Goal: Task Accomplishment & Management: Complete application form

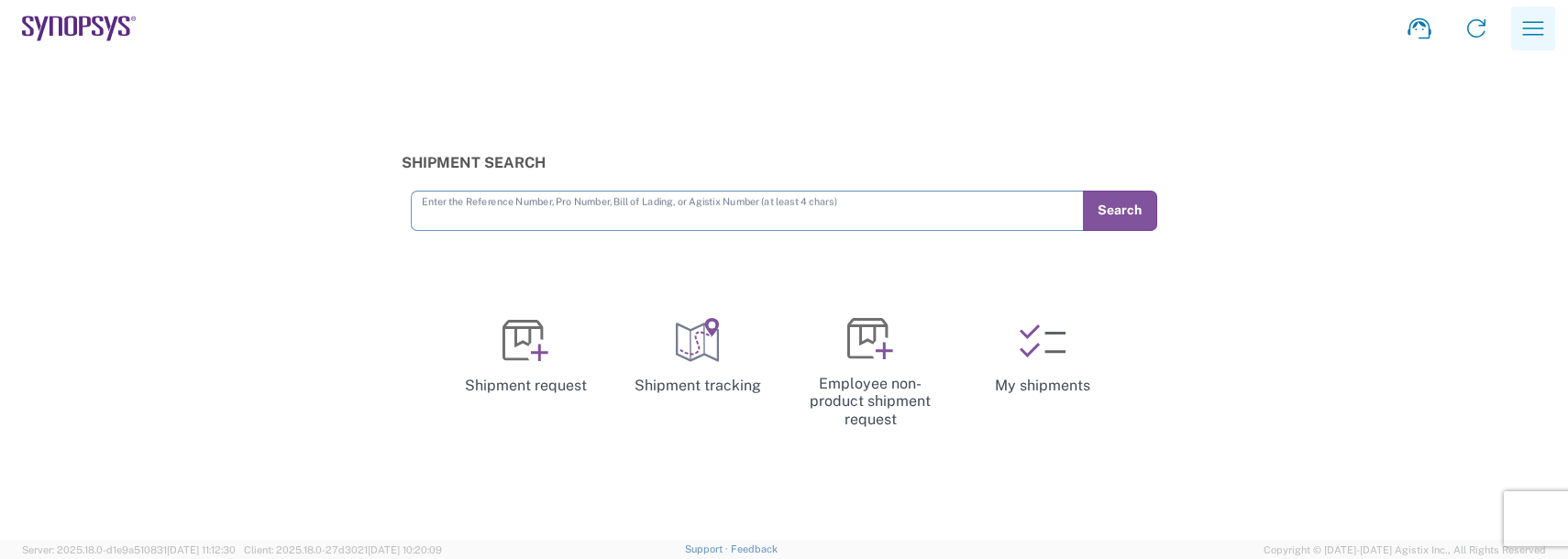
click at [1523, 45] on button "button" at bounding box center [1533, 29] width 44 height 44
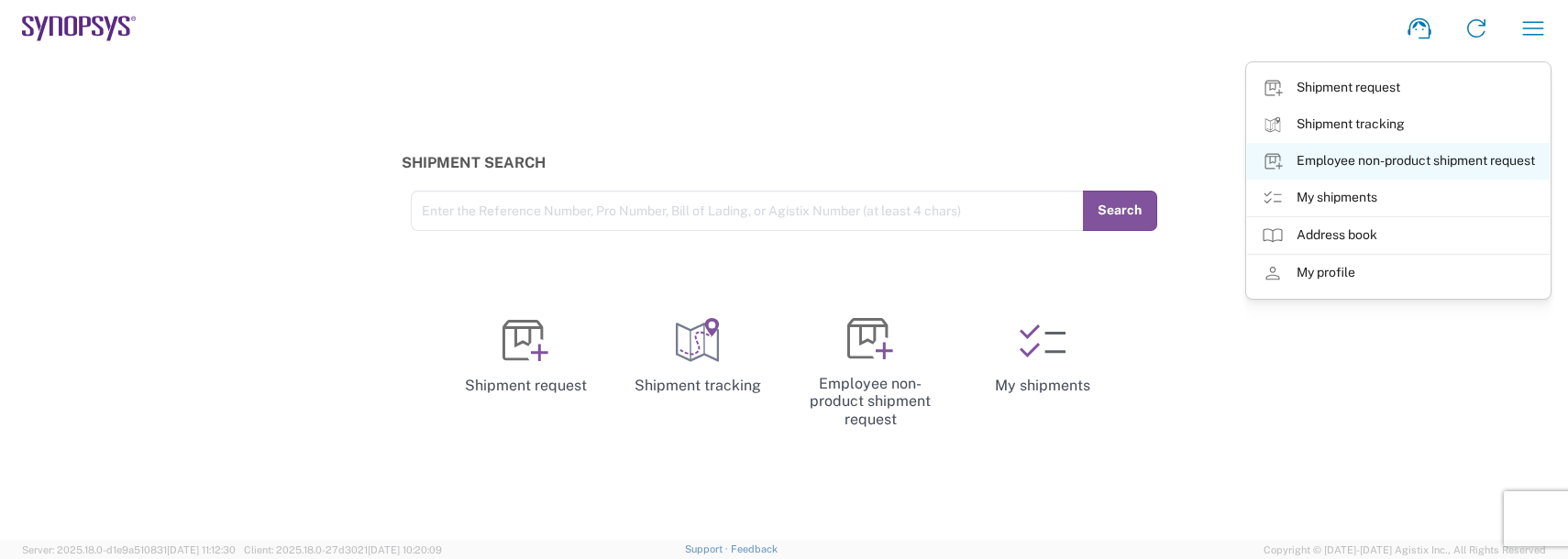
click at [1318, 164] on link "Employee non-product shipment request" at bounding box center [1398, 161] width 303 height 37
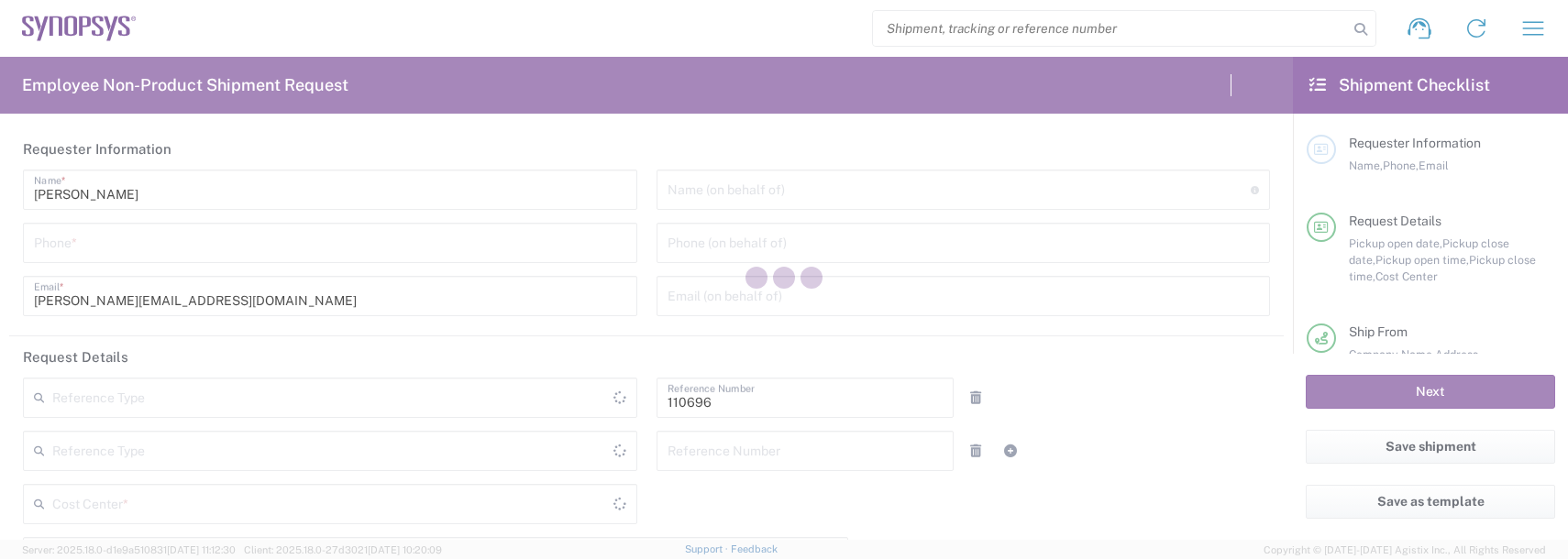
type input "Department"
type input "US01, FAC, SAFETY & 110696"
type input "[GEOGRAPHIC_DATA]"
type input "Delivered at Place"
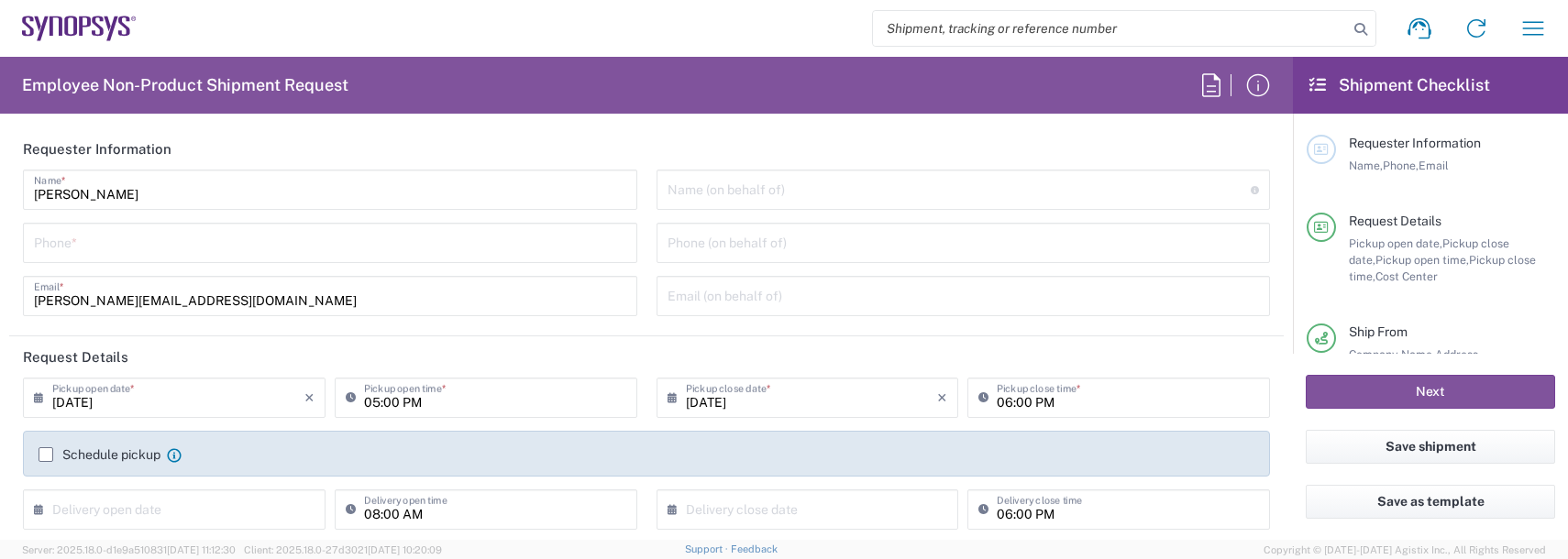
type input "[US_STATE]"
click at [77, 242] on input "tel" at bounding box center [330, 241] width 592 height 32
type input "978"
type input "Boxborough US8W"
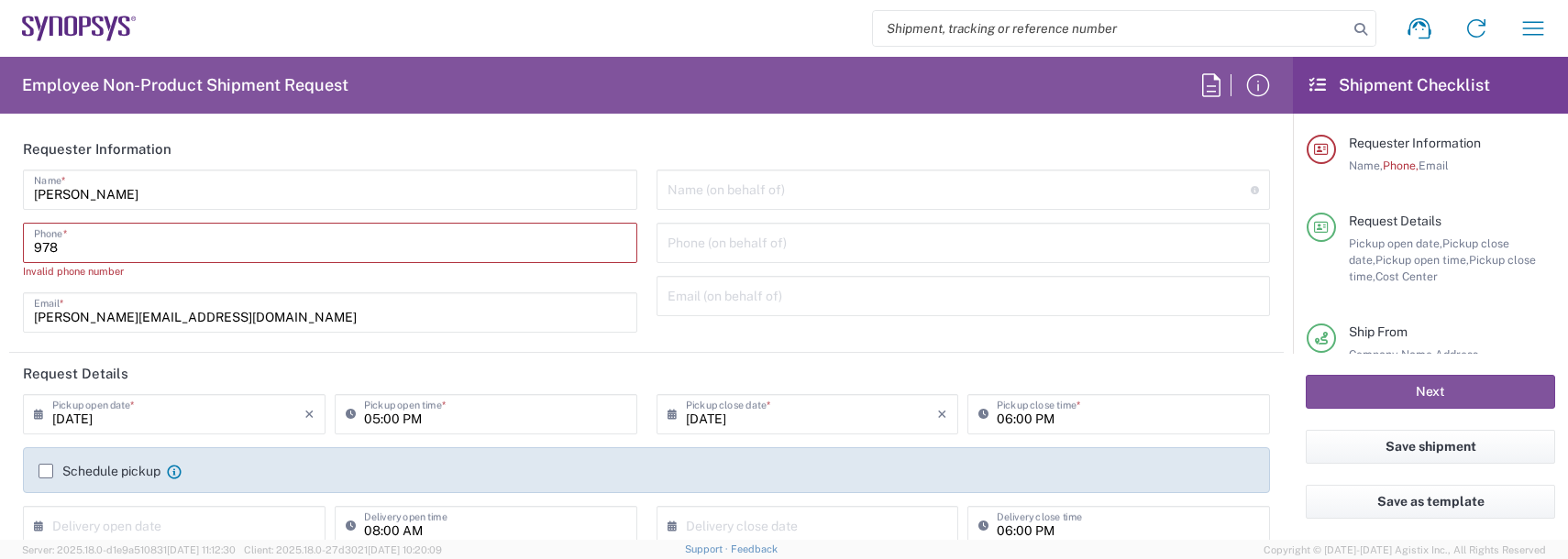
click at [9, 285] on main "Jessi Smith Name * 978 Phone * Invalid phone number durland@synopsys.com Email …" at bounding box center [646, 257] width 1274 height 176
click at [67, 238] on input "978" at bounding box center [330, 241] width 592 height 32
type input "9788371149"
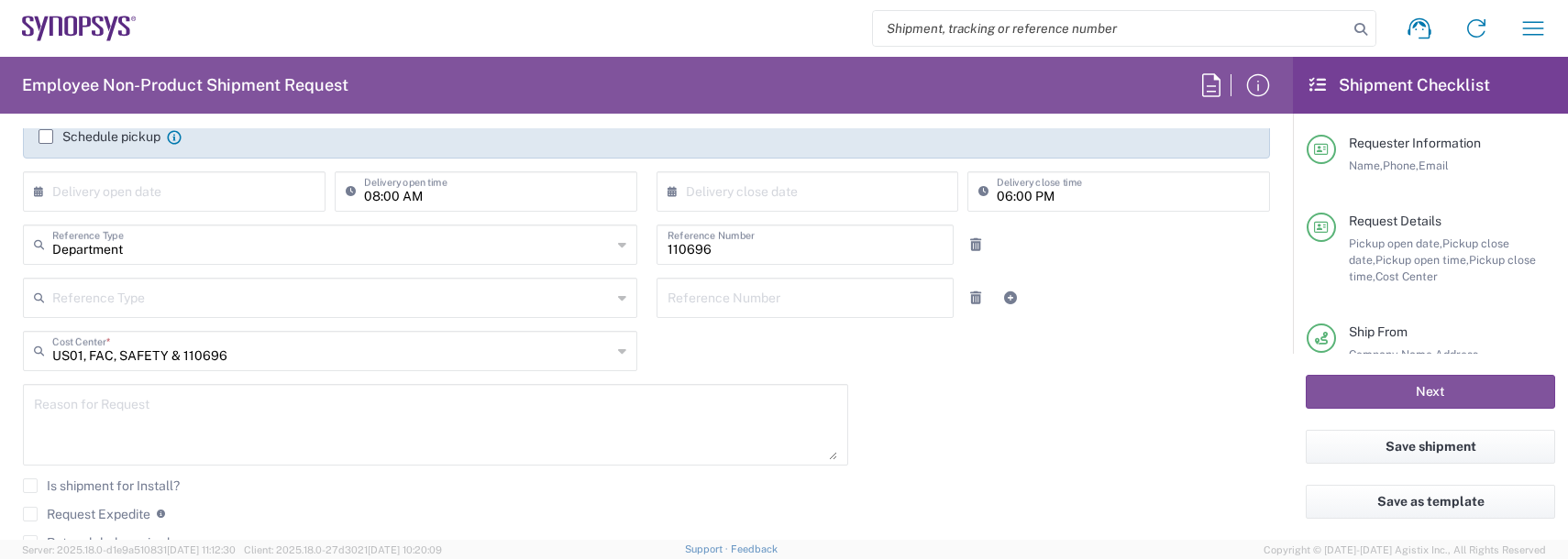
scroll to position [367, 0]
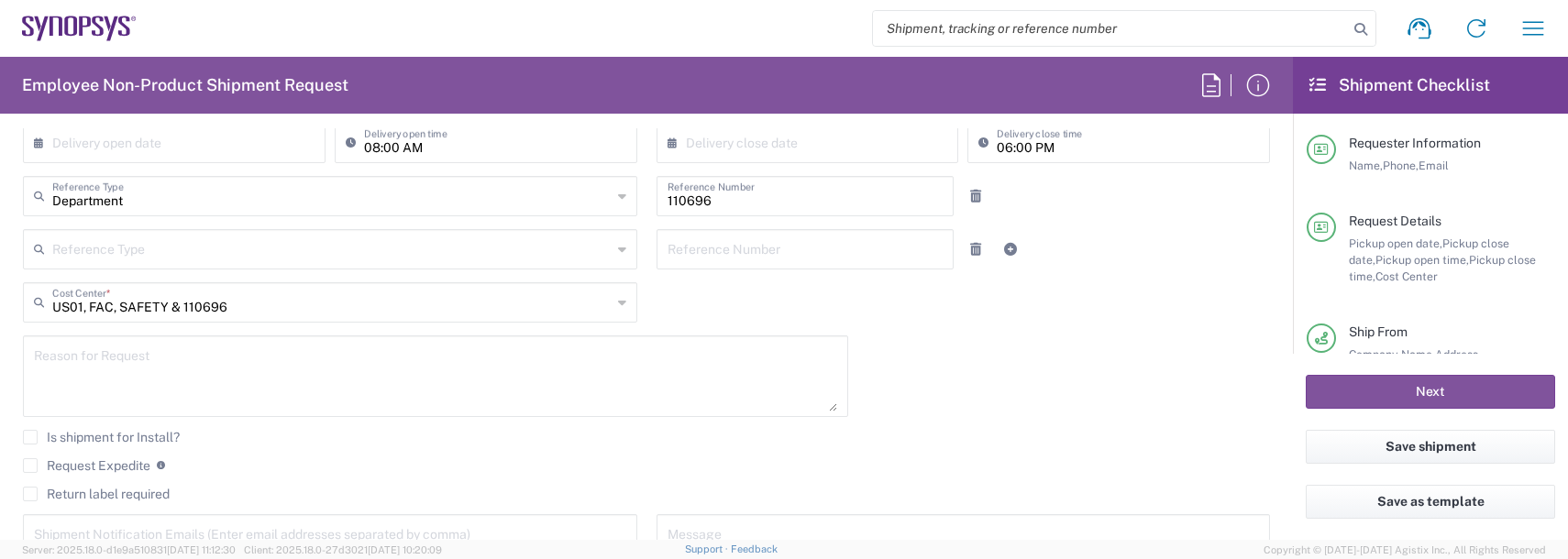
click at [82, 360] on textarea at bounding box center [436, 376] width 803 height 71
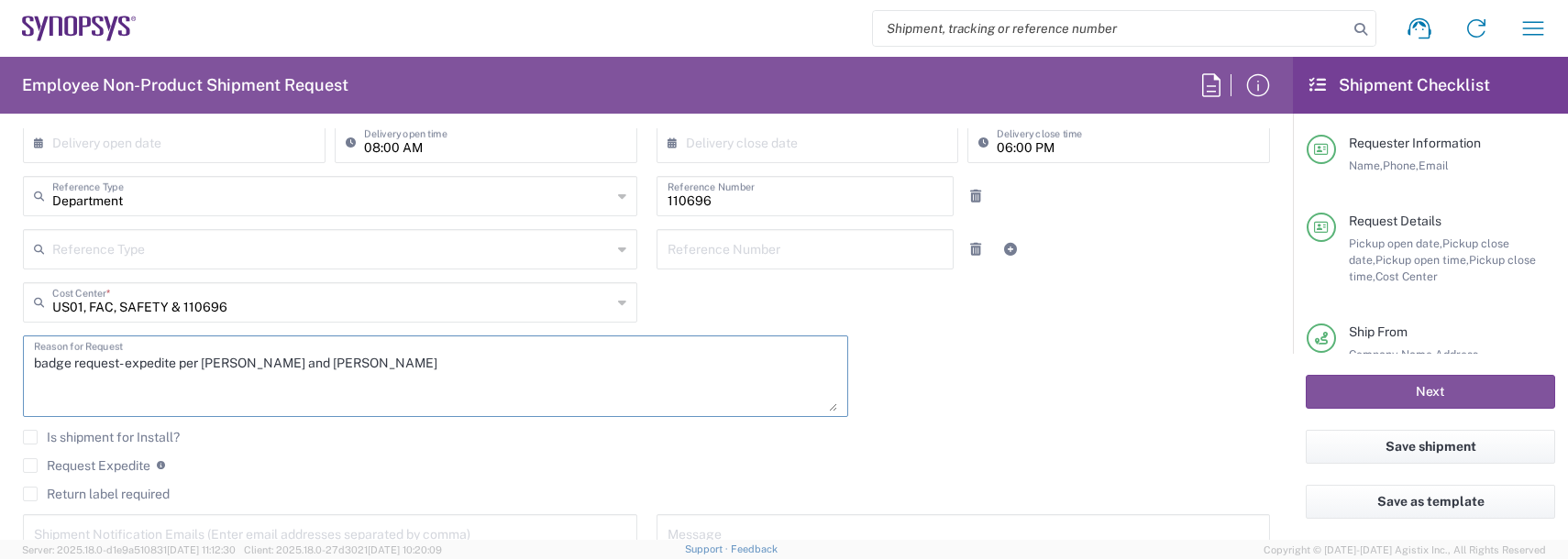
type textarea "badge request- expedite per Mark Barba and Russell Smith"
click at [37, 466] on label "Request Expedite" at bounding box center [87, 466] width 127 height 15
click at [30, 466] on input "Request Expedite" at bounding box center [30, 466] width 0 height 0
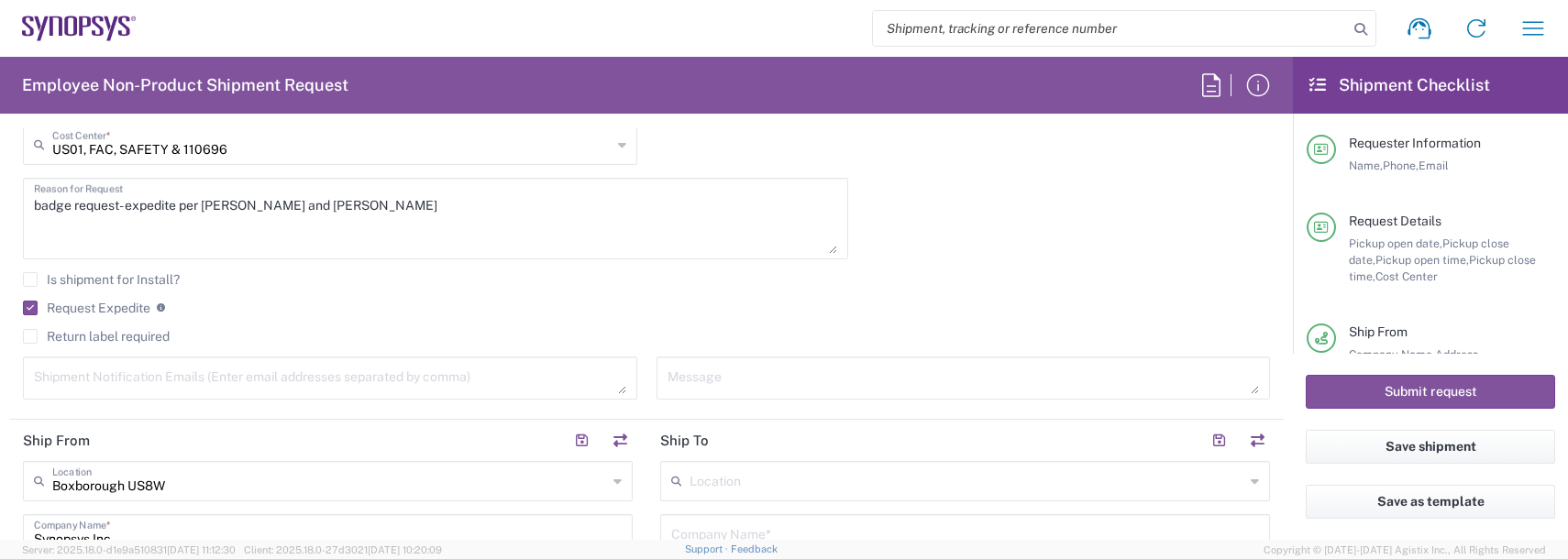
scroll to position [550, 0]
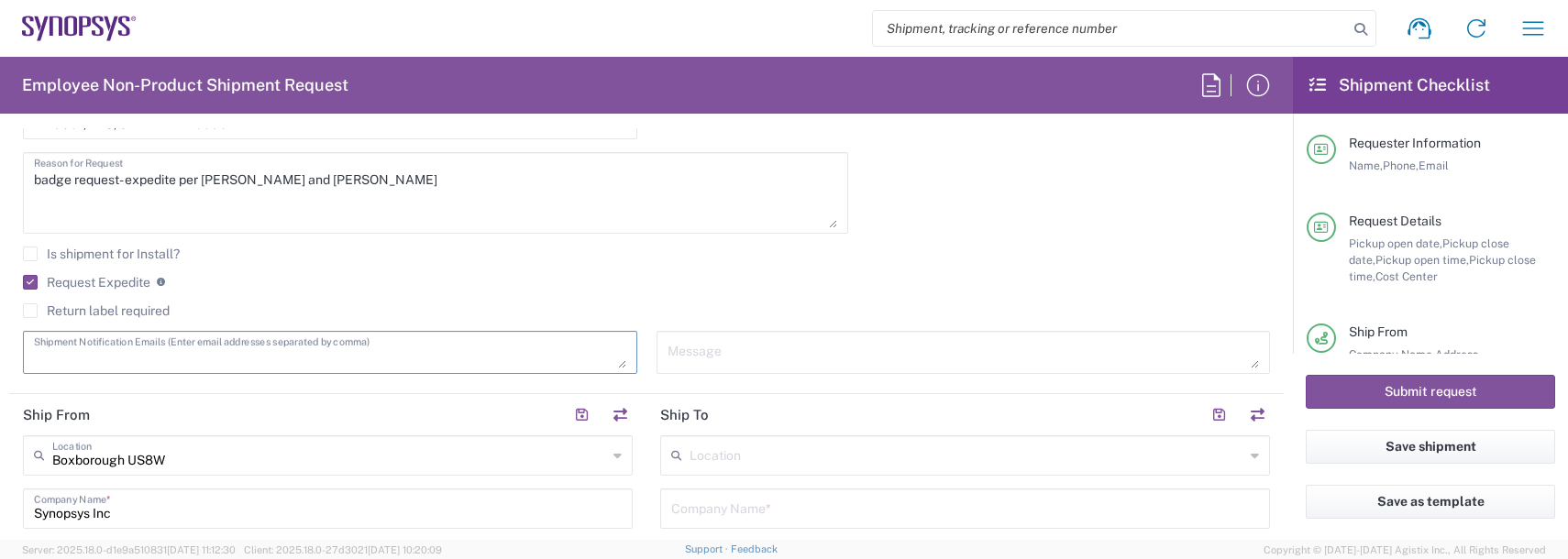
click at [103, 355] on textarea at bounding box center [330, 352] width 592 height 32
type textarea "durland@synopsys.com"
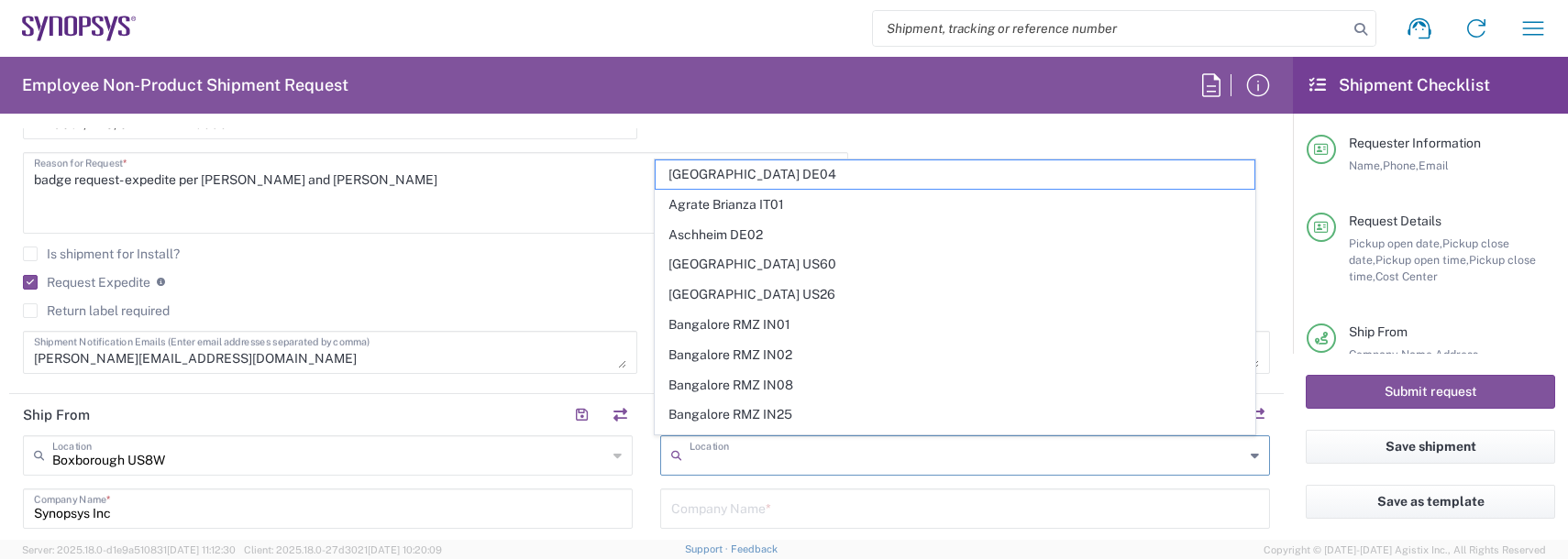
click at [767, 455] on input "text" at bounding box center [967, 454] width 554 height 32
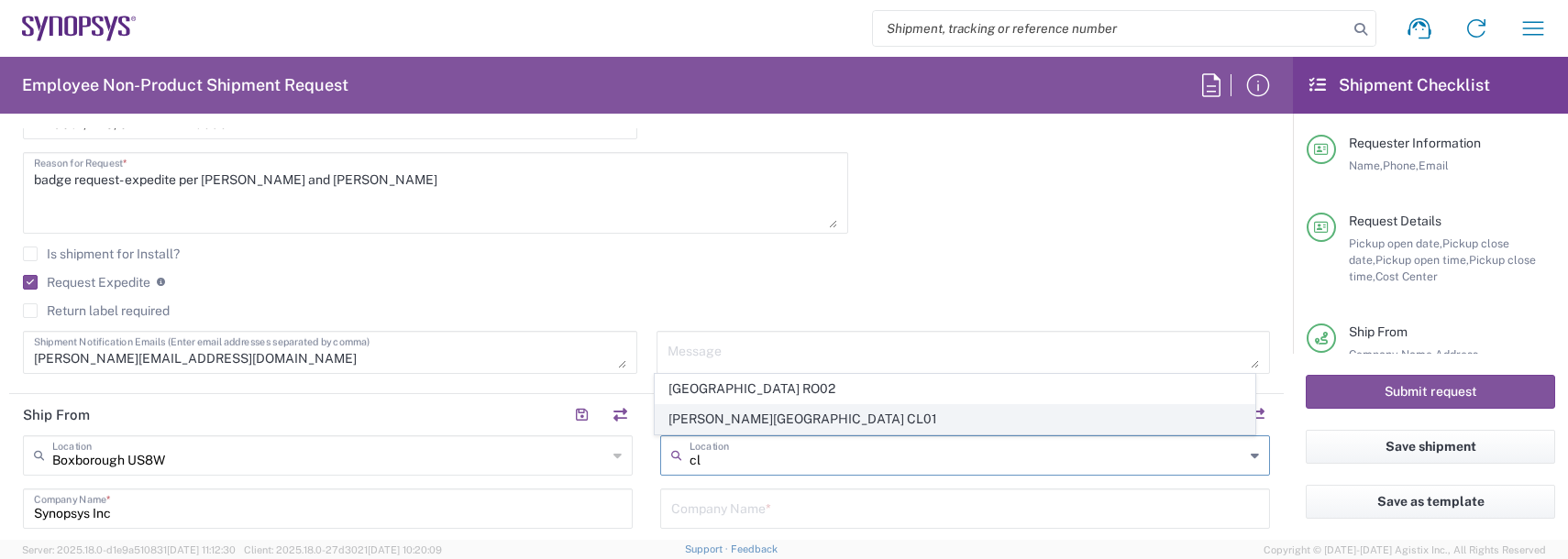
click at [737, 422] on span "Santiago de Chile CL01" at bounding box center [955, 419] width 599 height 29
type input "Santiago de Chile CL01"
type input "Synopsys Chile Limitada"
type input "5250 Vitacura Ave."
type input "Suite 708"
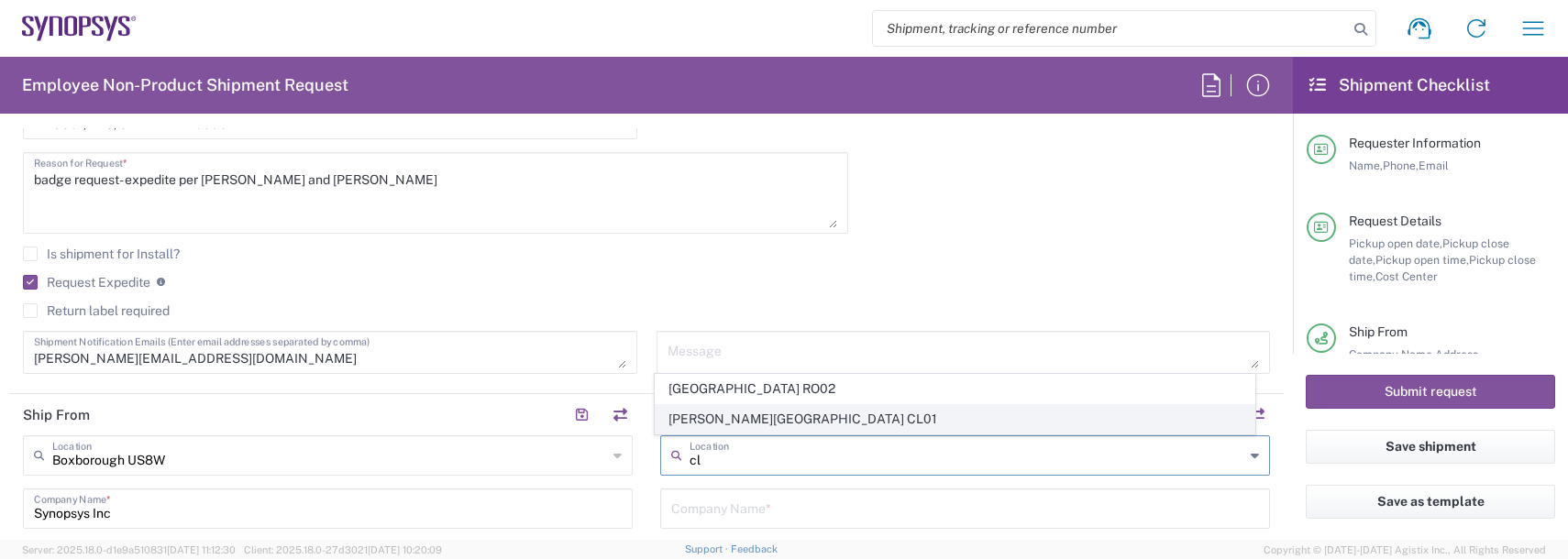
type input "Santiago"
type input "Chile"
type input "7630260"
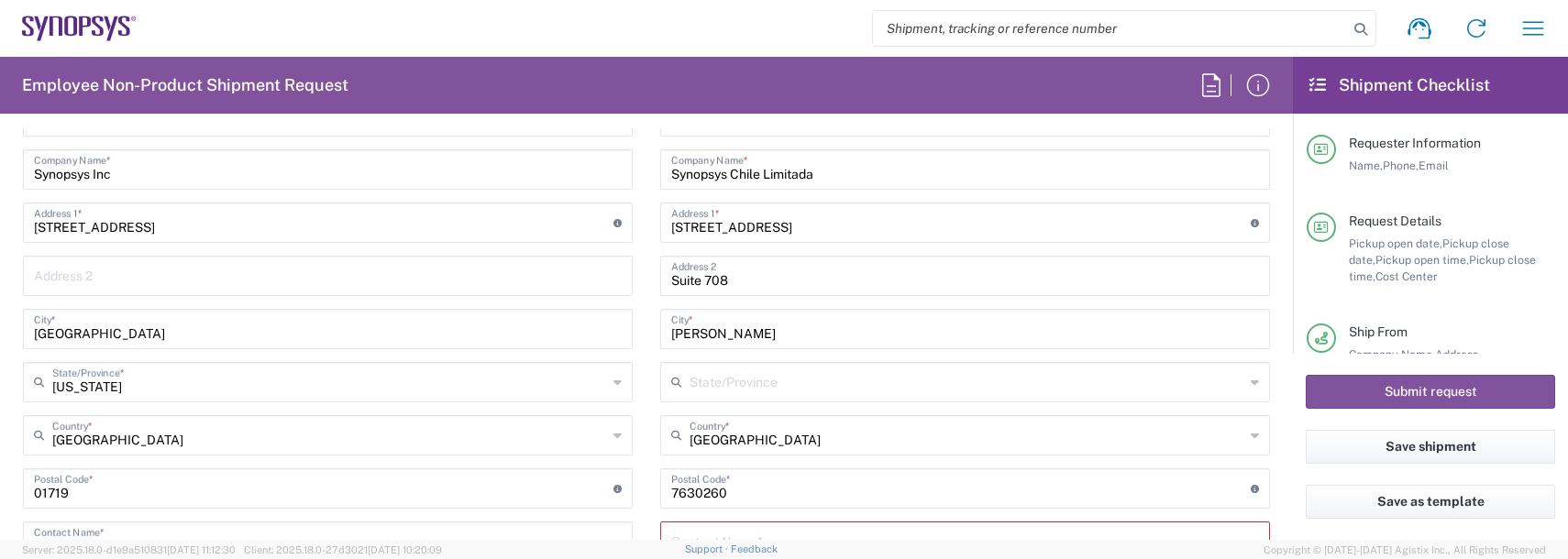
scroll to position [917, 0]
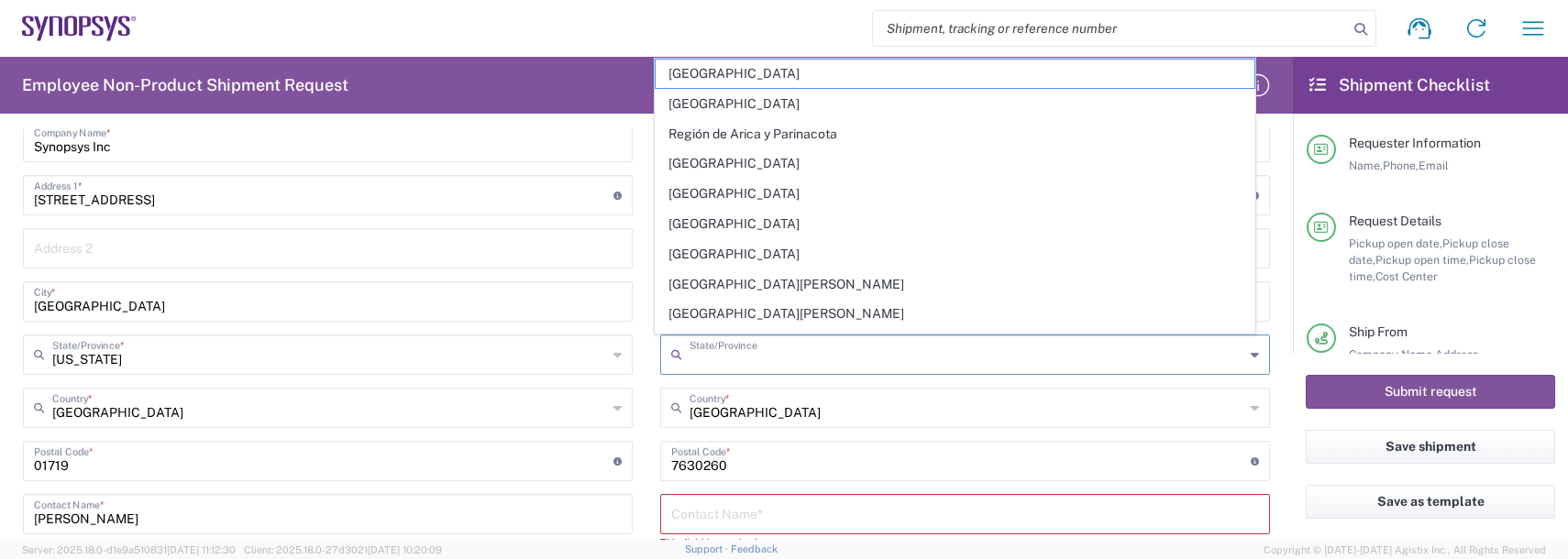
click at [694, 354] on input "text" at bounding box center [967, 353] width 554 height 32
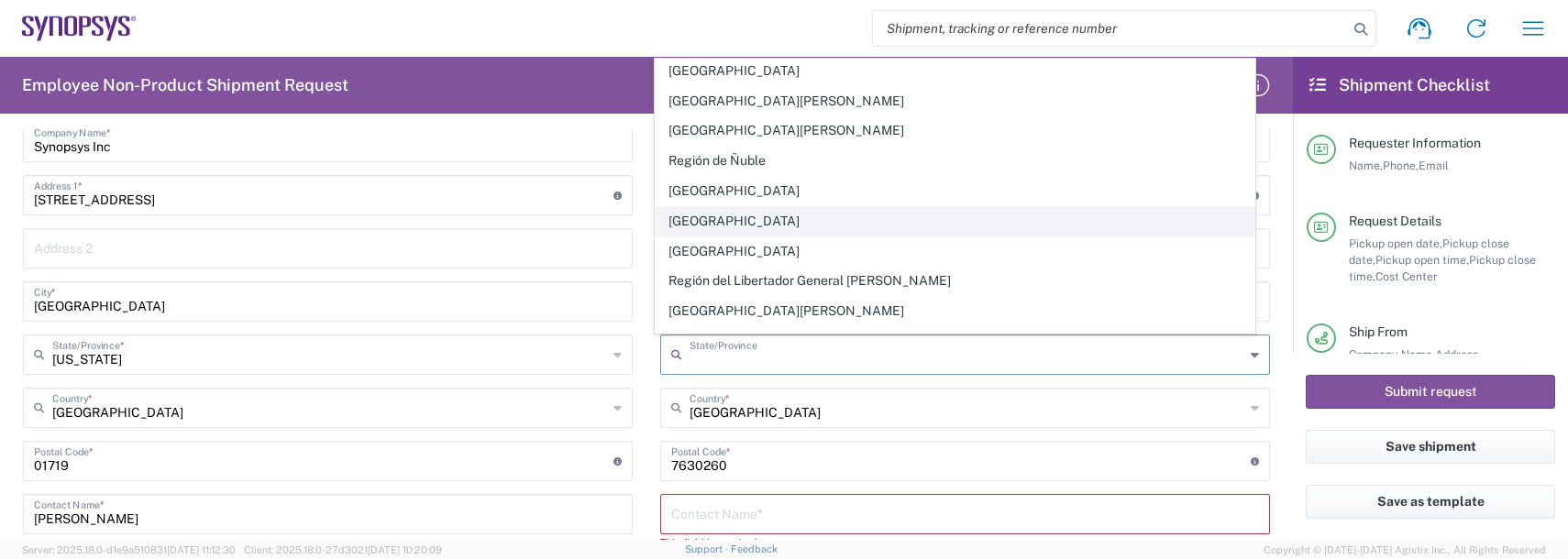
scroll to position [206, 0]
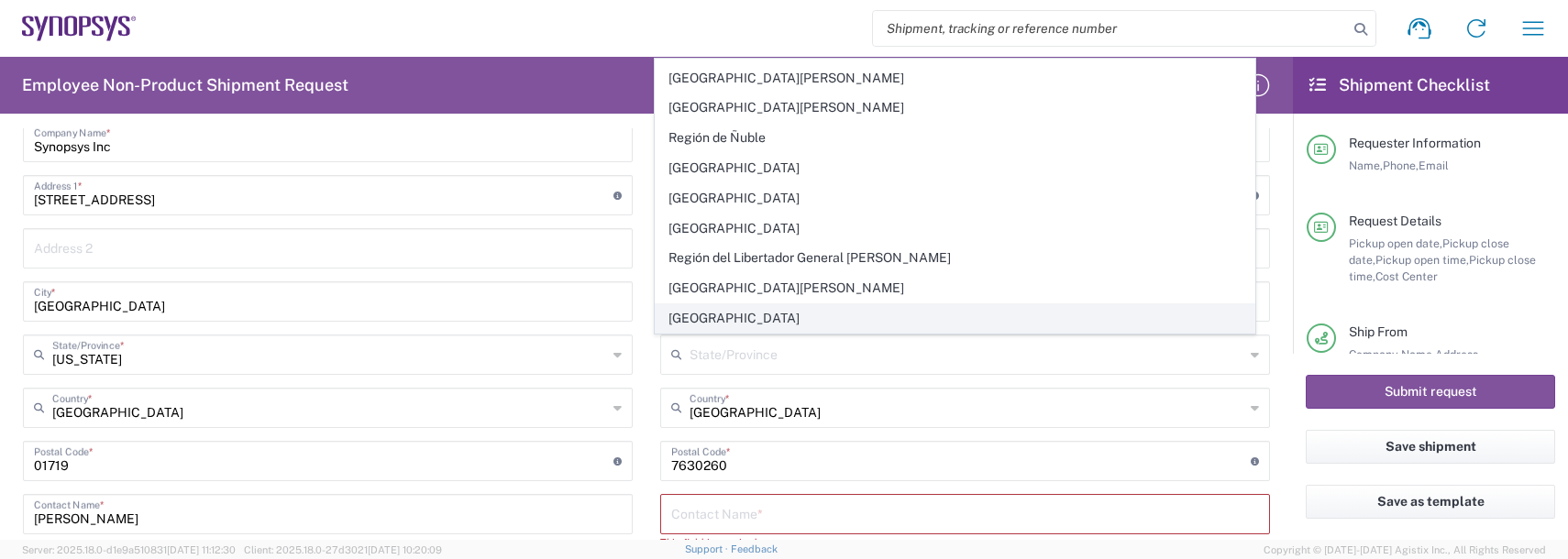
click at [749, 321] on span "Región Metropolitana" at bounding box center [955, 319] width 599 height 29
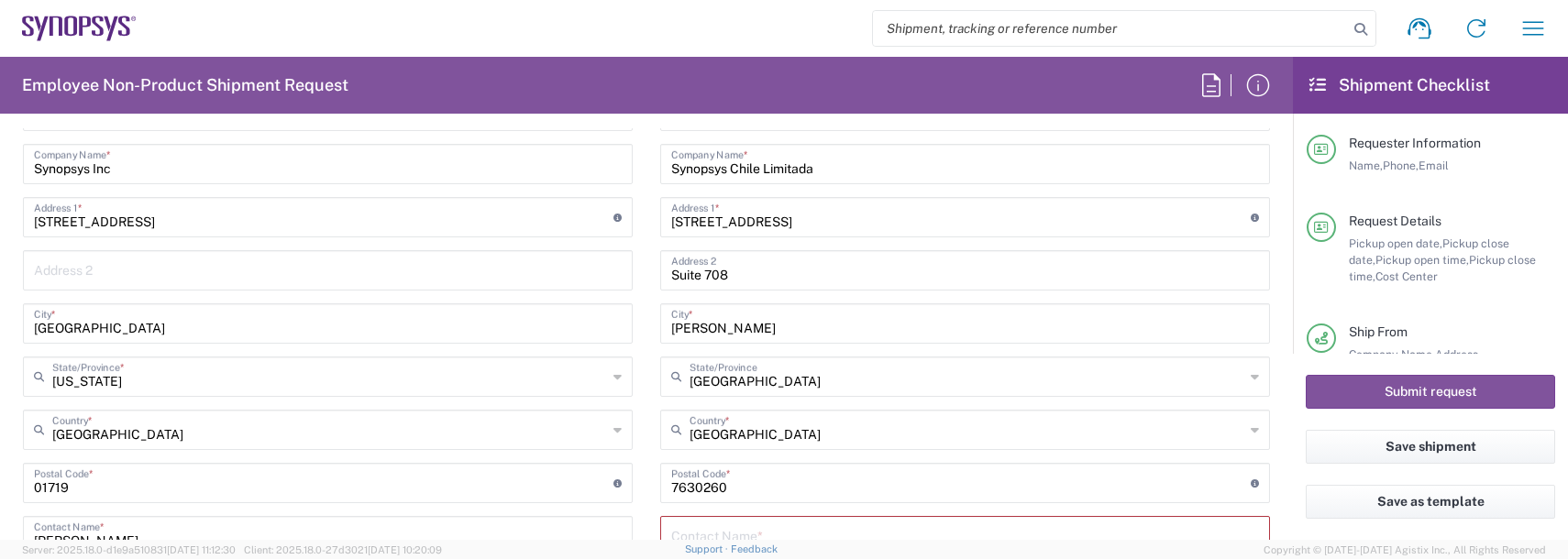
scroll to position [917, 0]
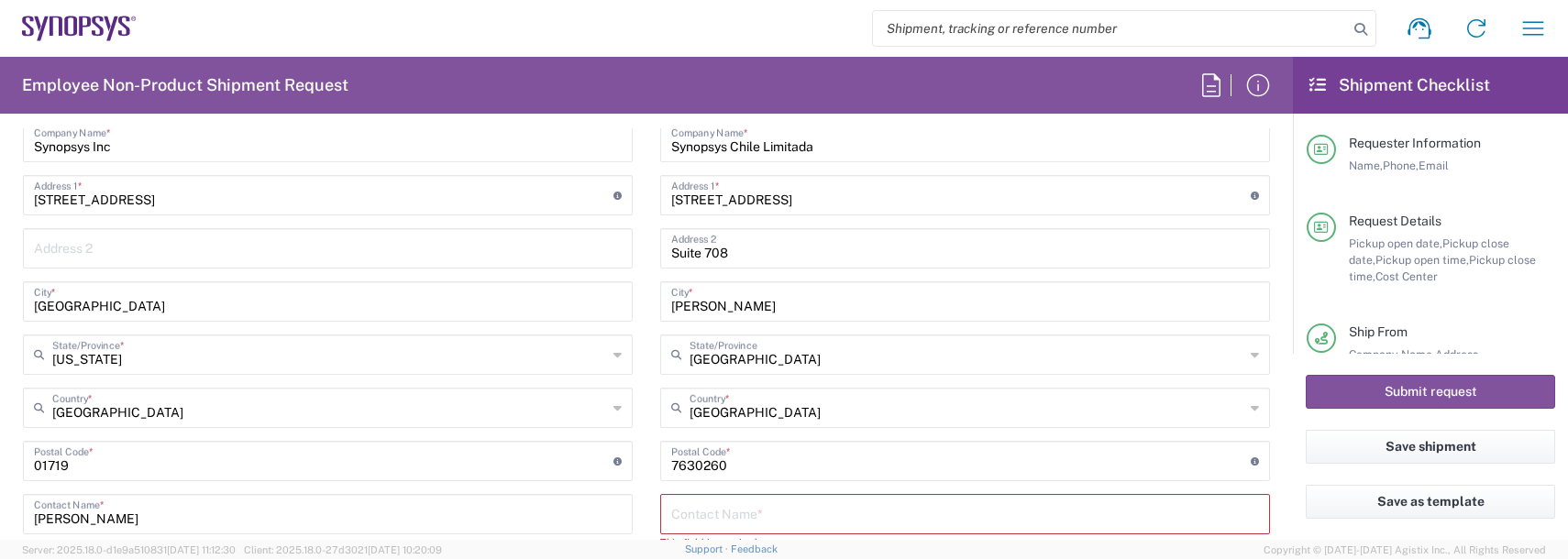
type input "Región Metropolitana"
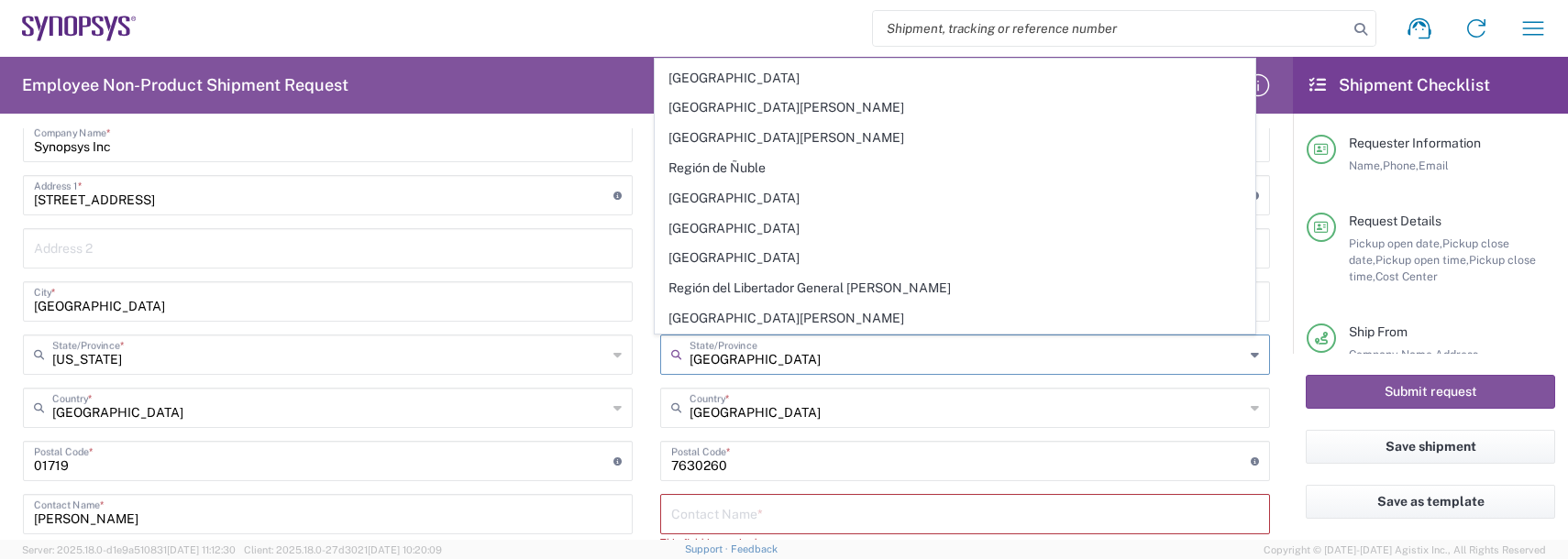
scroll to position [0, 0]
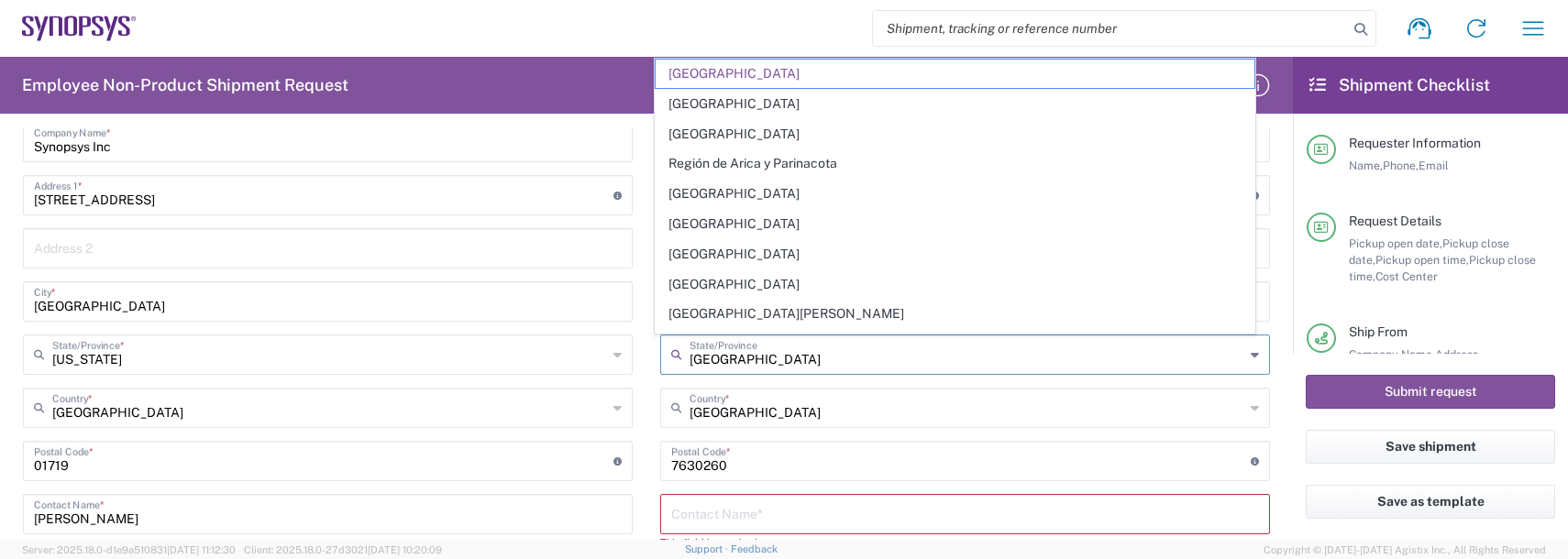
click at [852, 360] on input "Región Metropolitana" at bounding box center [967, 353] width 554 height 32
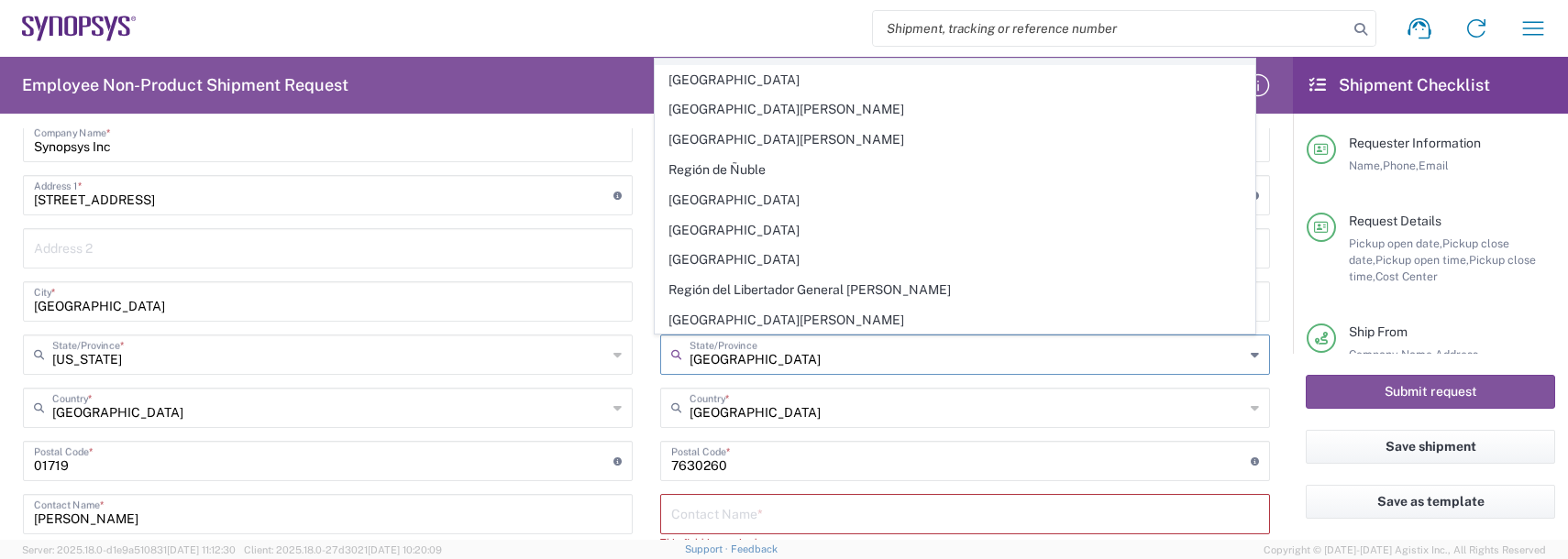
scroll to position [206, 0]
click at [634, 292] on main "Boxborough US8W Location Boxborough US8W Aachen DE04 Agrate Brianza IT01 Aschhe…" at bounding box center [328, 411] width 637 height 684
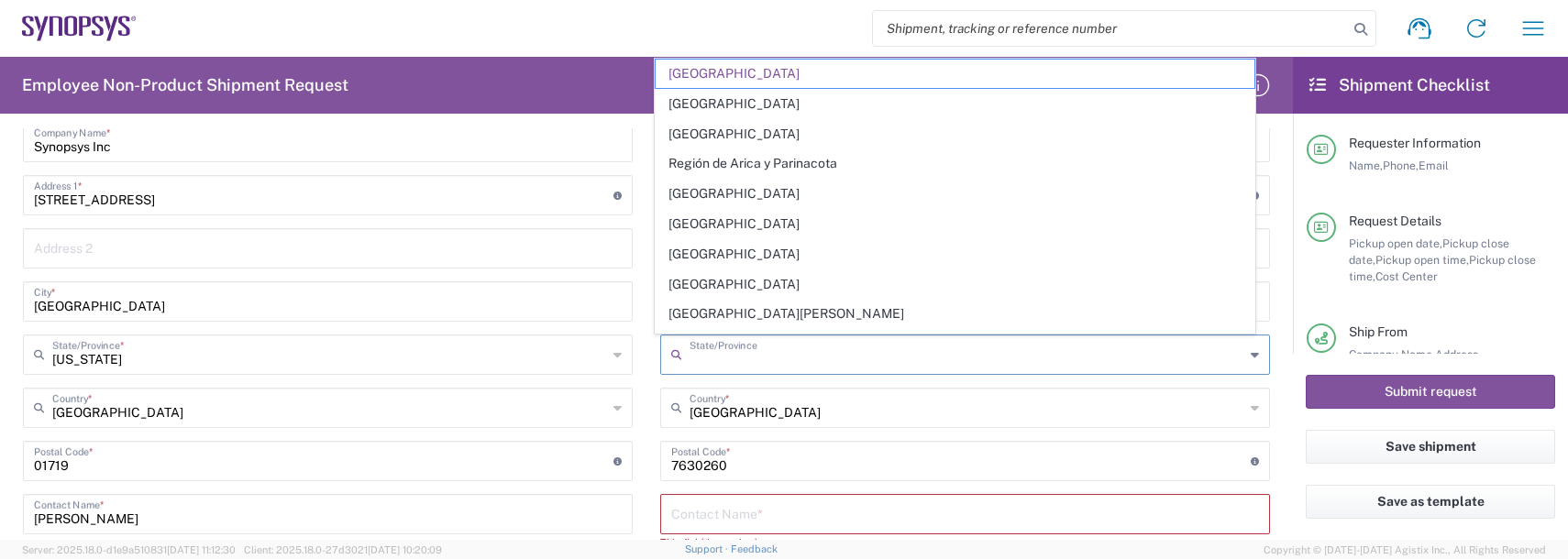
drag, startPoint x: 901, startPoint y: 366, endPoint x: 585, endPoint y: 347, distance: 316.6
click at [586, 348] on div "Ship From Boxborough US8W Location Boxborough US8W Aachen DE04 Agrate Brianza I…" at bounding box center [646, 453] width 1274 height 852
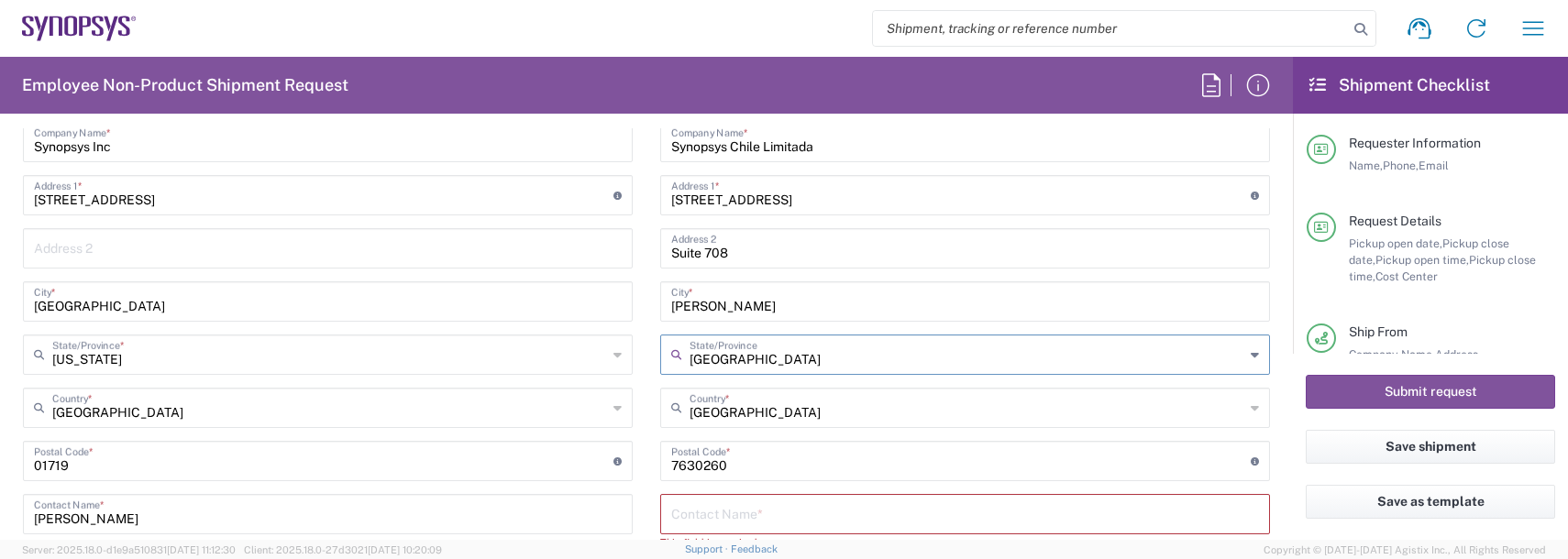
click at [936, 352] on input "Región Metropolitana" at bounding box center [967, 353] width 554 height 32
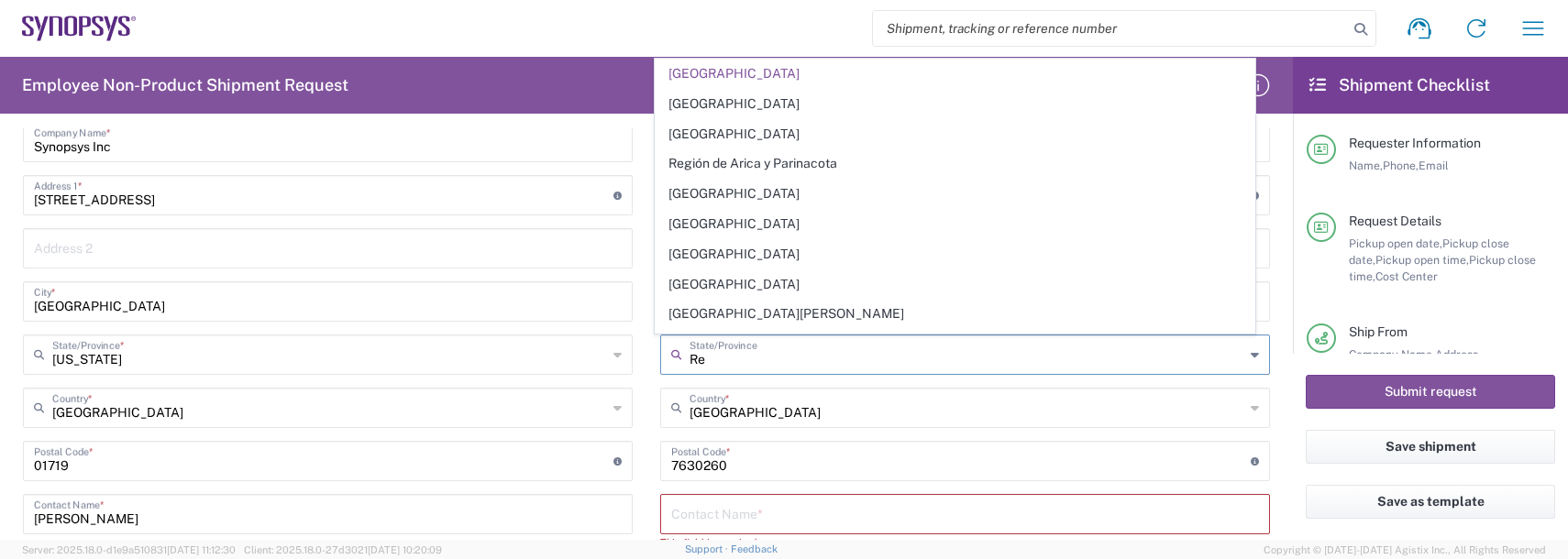
type input "R"
click at [646, 401] on main "Location Aachen DE04 Agrate Brianza IT01 Aschheim DE02 Atlanta US60 Austin US26…" at bounding box center [965, 471] width 637 height 803
type input "Región Metropolitana"
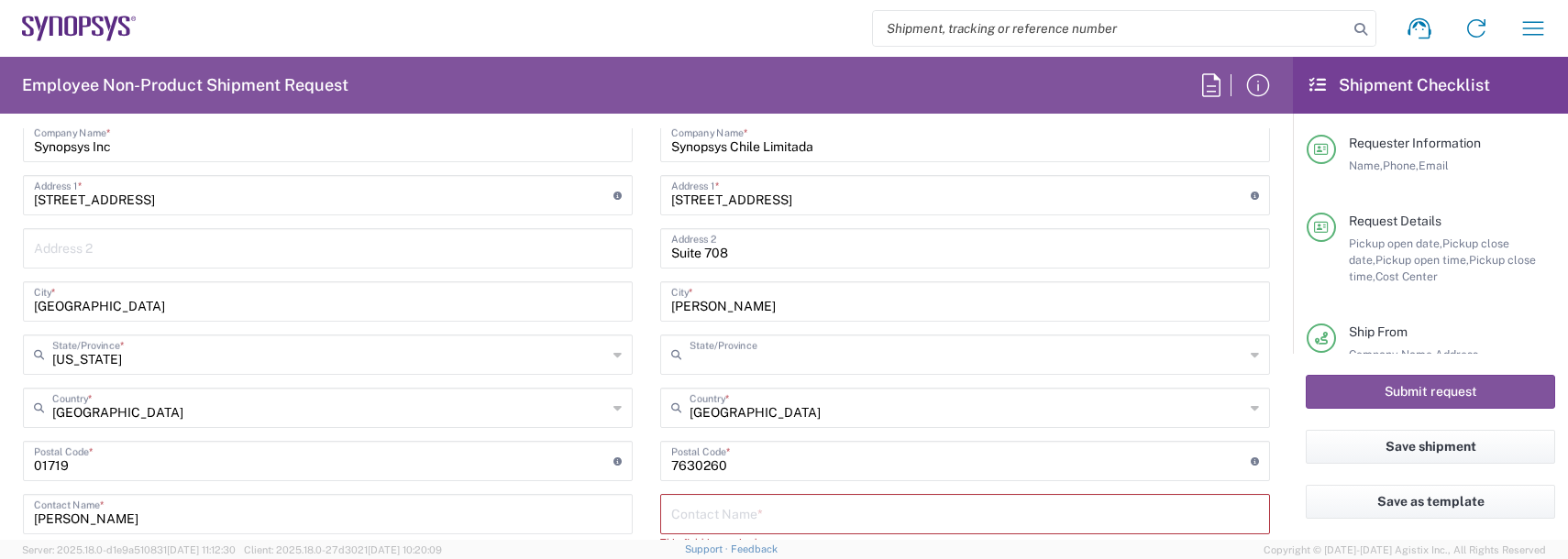
click at [801, 355] on input "text" at bounding box center [967, 353] width 554 height 32
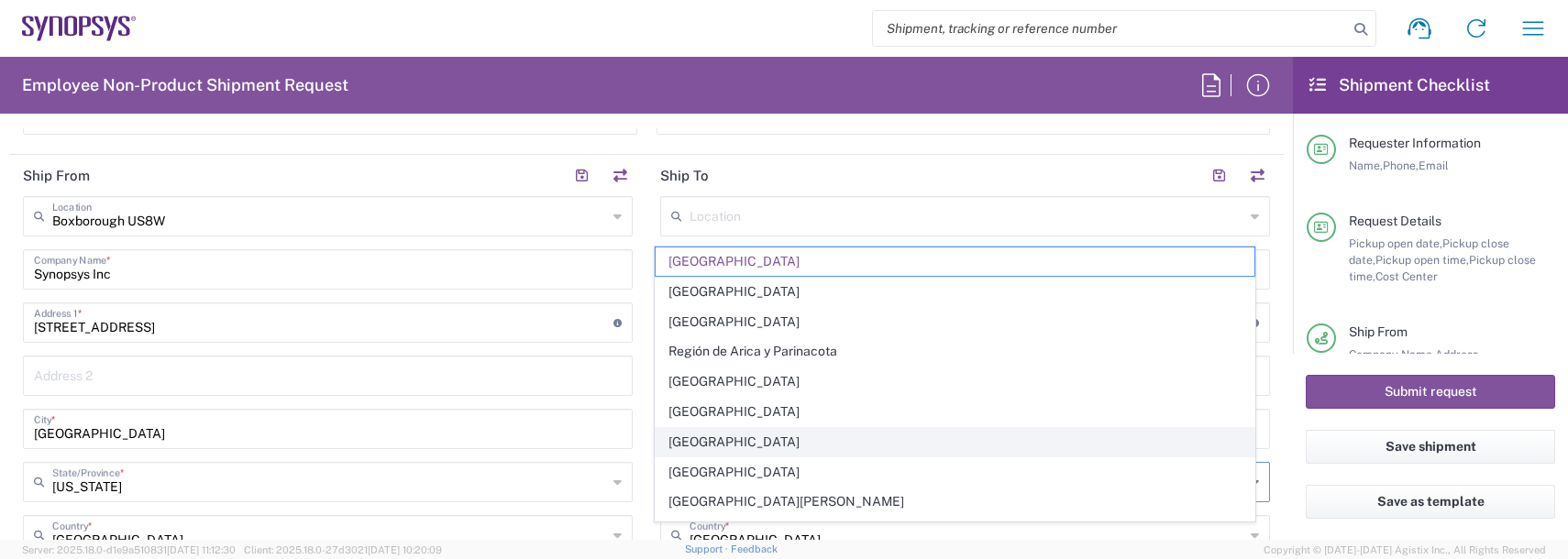
scroll to position [825, 0]
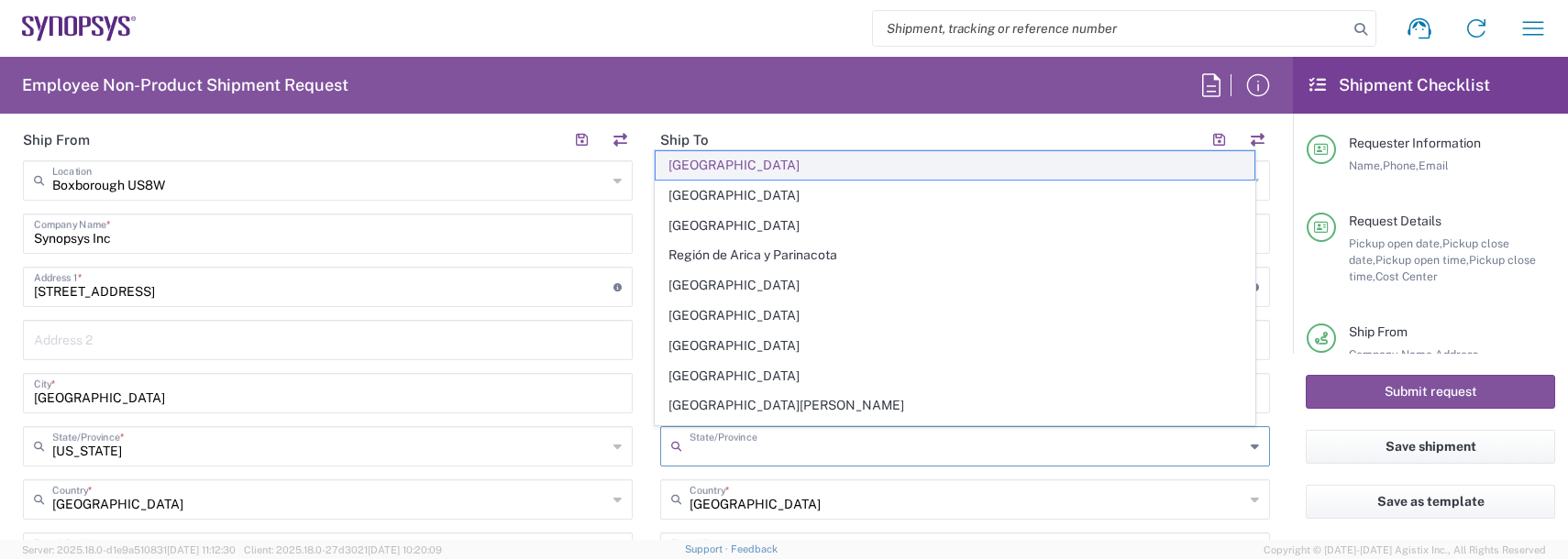
click at [748, 170] on span "Región Metropolitana" at bounding box center [955, 165] width 599 height 29
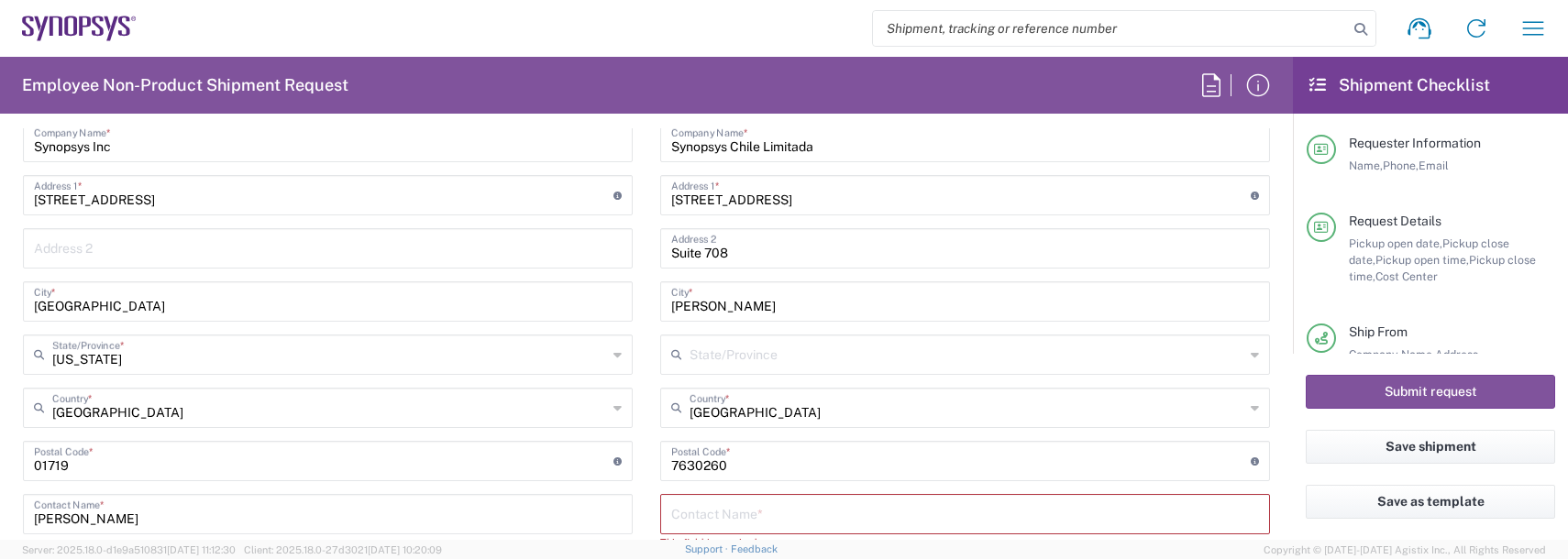
scroll to position [1008, 0]
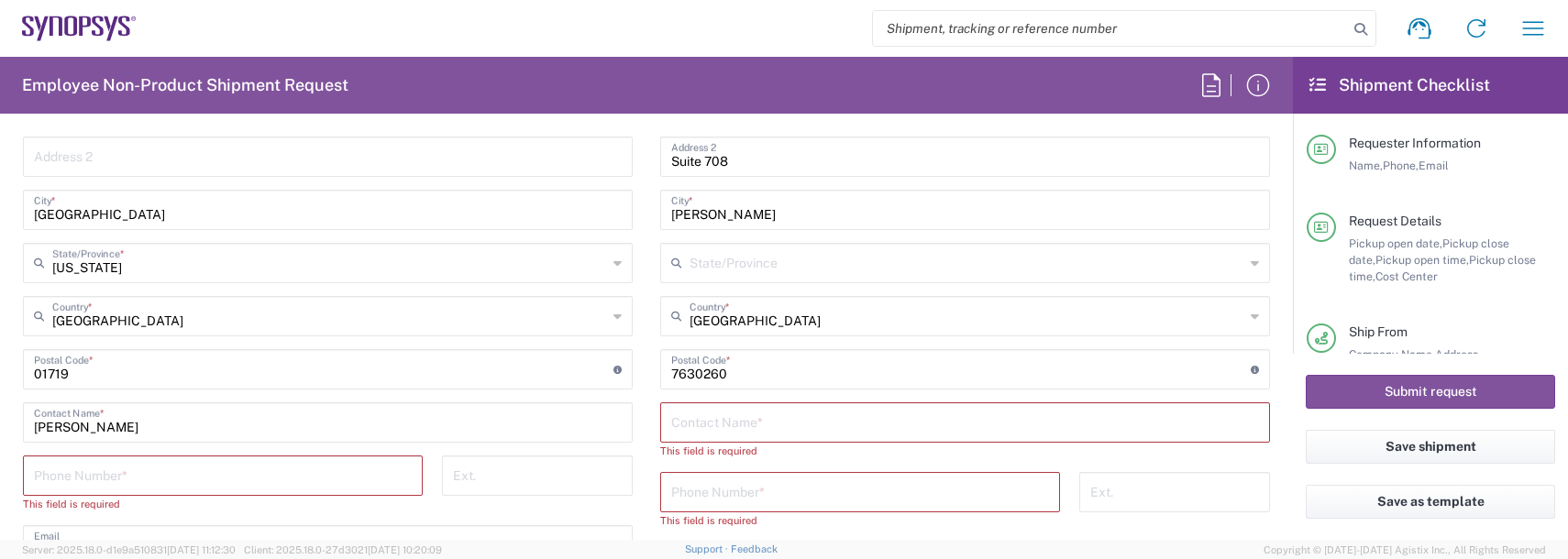
click at [673, 418] on input "text" at bounding box center [965, 421] width 587 height 32
click at [745, 436] on input "Paulina" at bounding box center [965, 421] width 587 height 32
type input "Paulina Montero"
click at [165, 477] on input "tel" at bounding box center [223, 474] width 377 height 32
type input "9788371149"
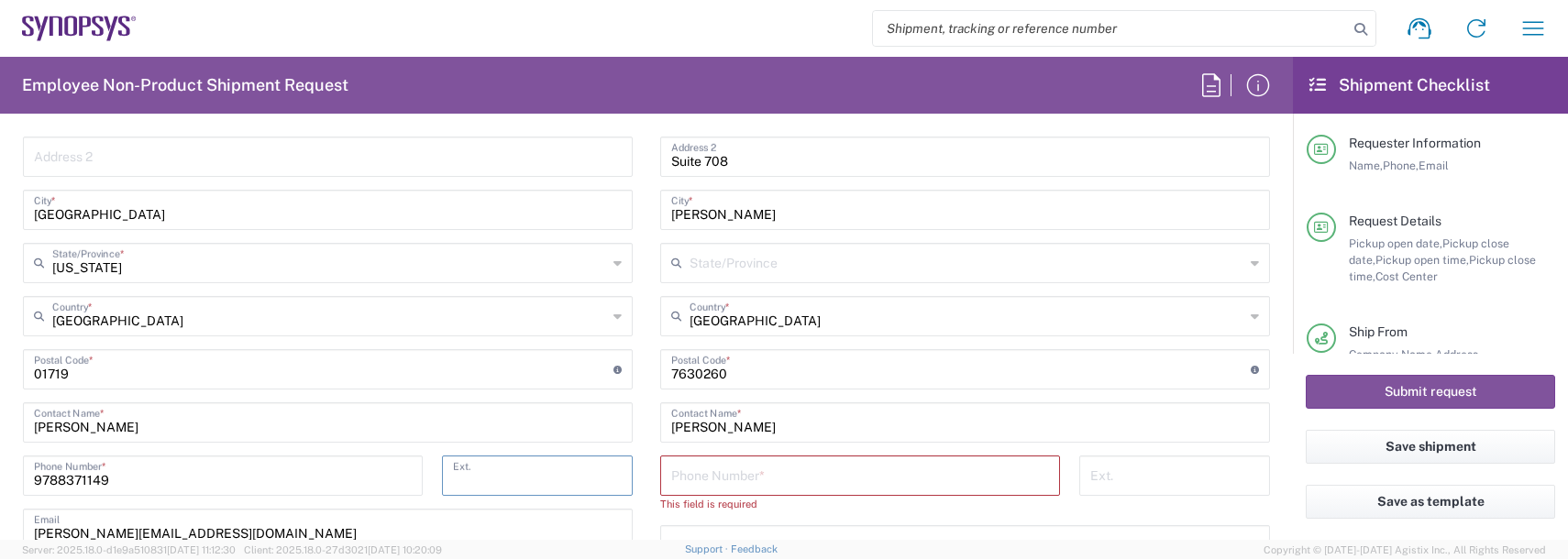
click at [814, 468] on input "tel" at bounding box center [860, 474] width 377 height 32
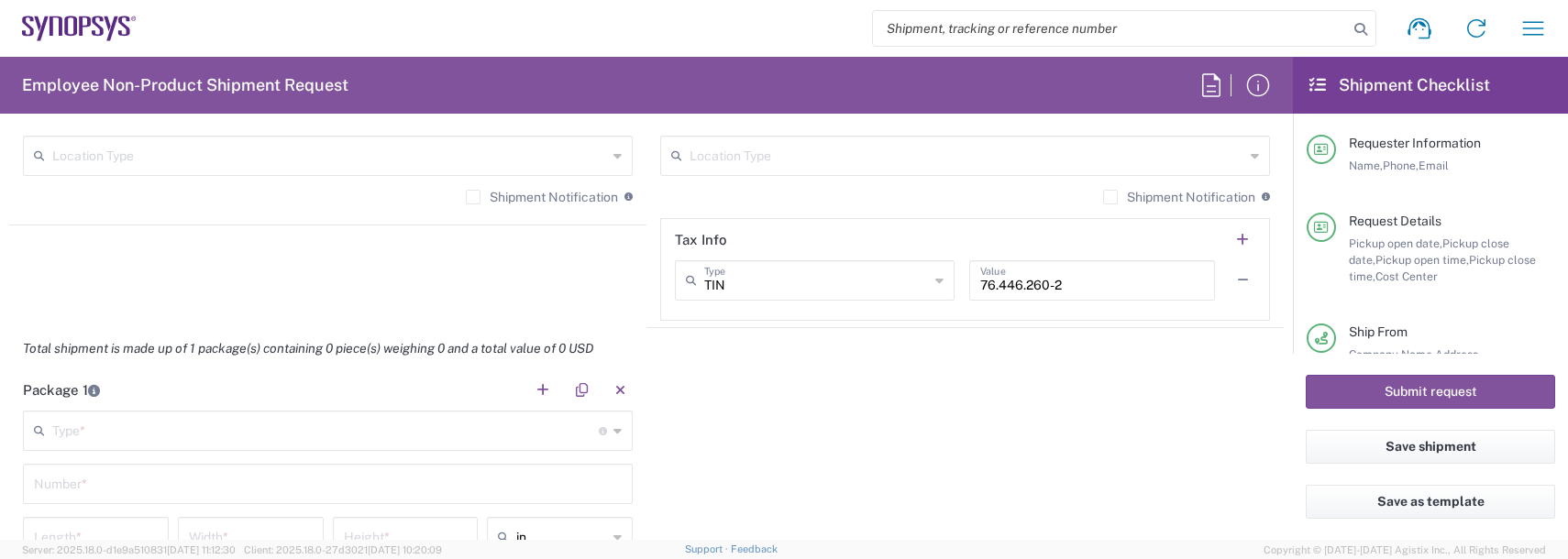
scroll to position [1467, 0]
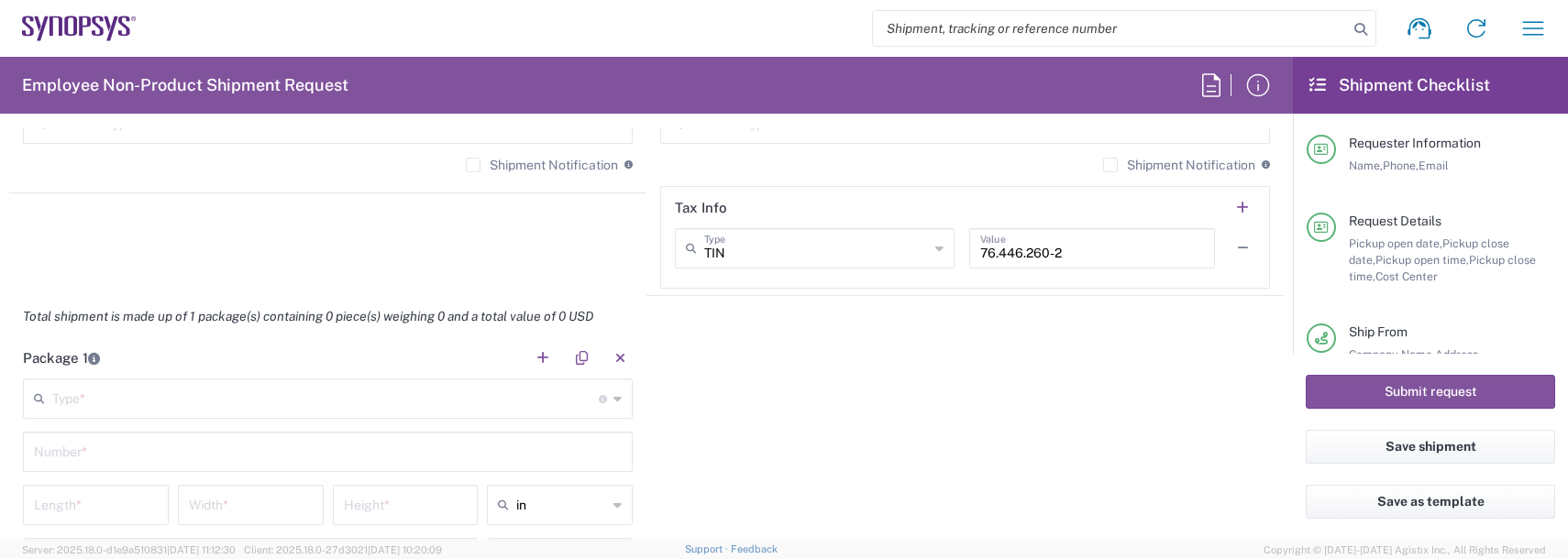
type input "56233212860"
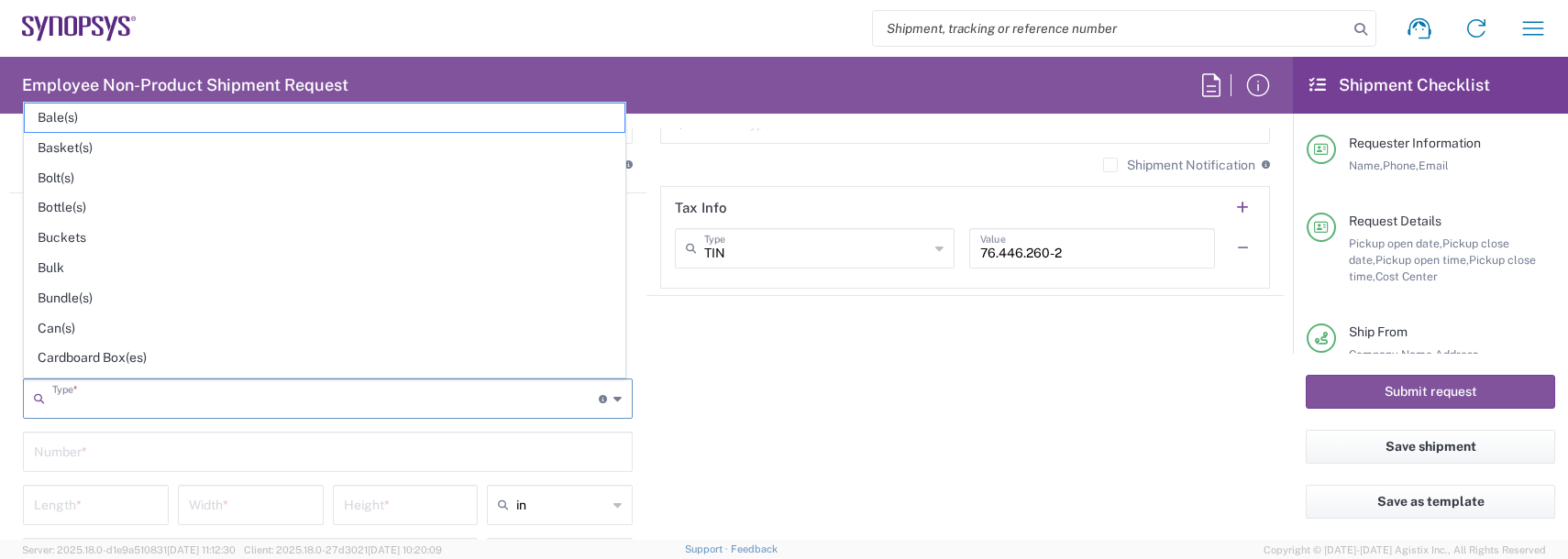
click at [133, 389] on input "text" at bounding box center [325, 397] width 546 height 32
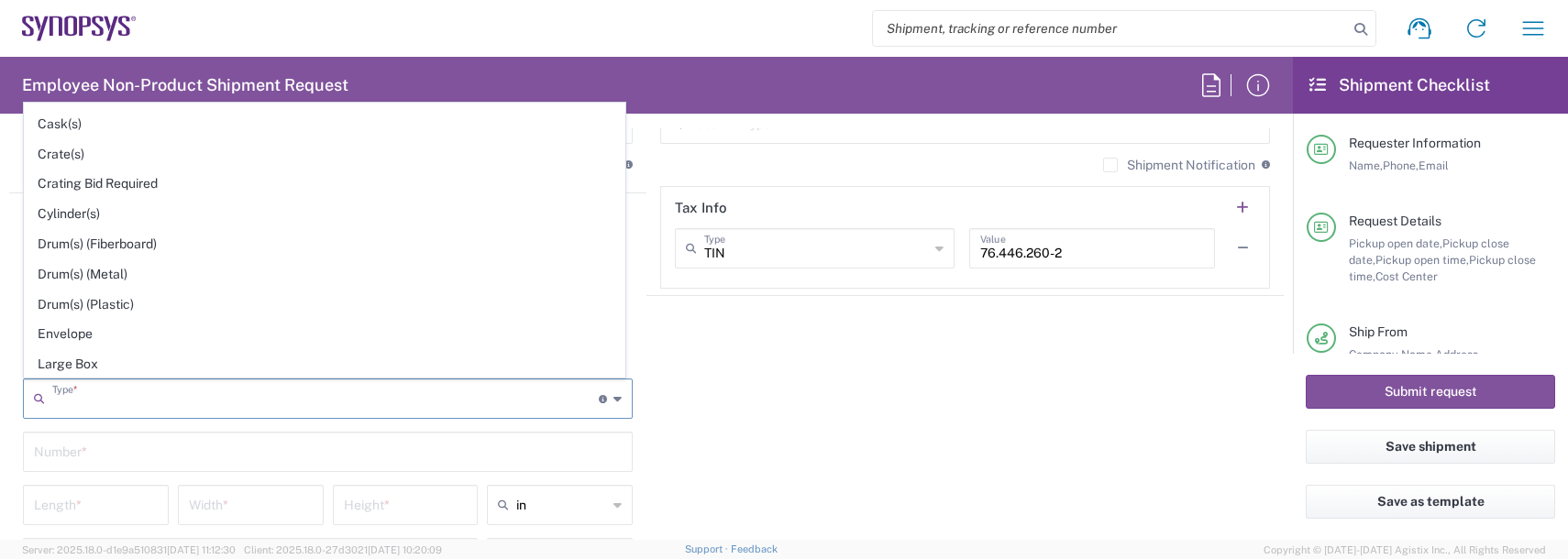
scroll to position [367, 0]
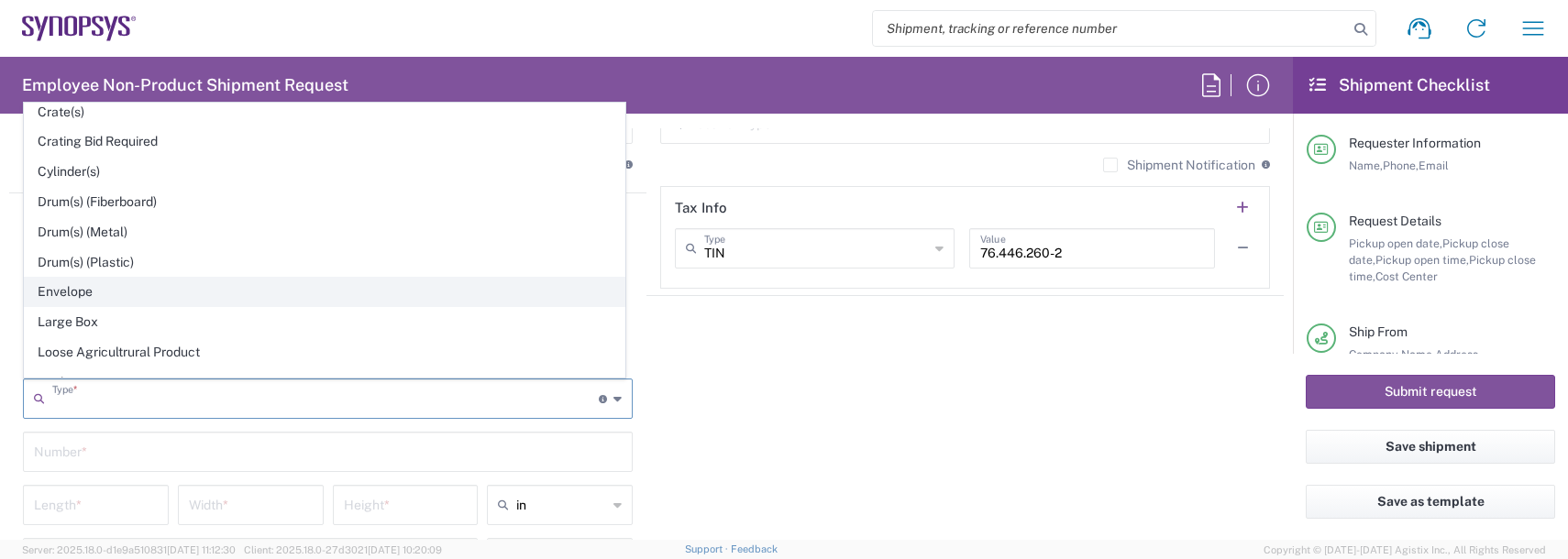
click at [88, 297] on span "Envelope" at bounding box center [324, 292] width 599 height 29
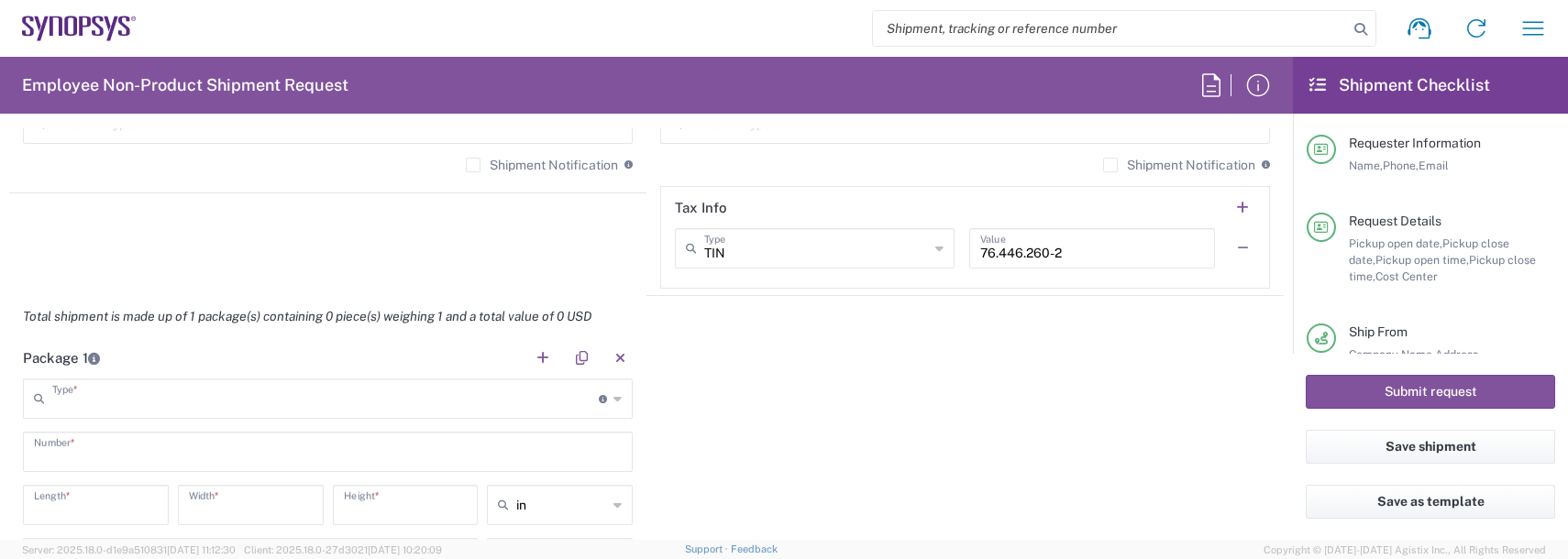
type input "Envelope"
type input "1"
type input "9.5"
type input "12.5"
type input "0.25"
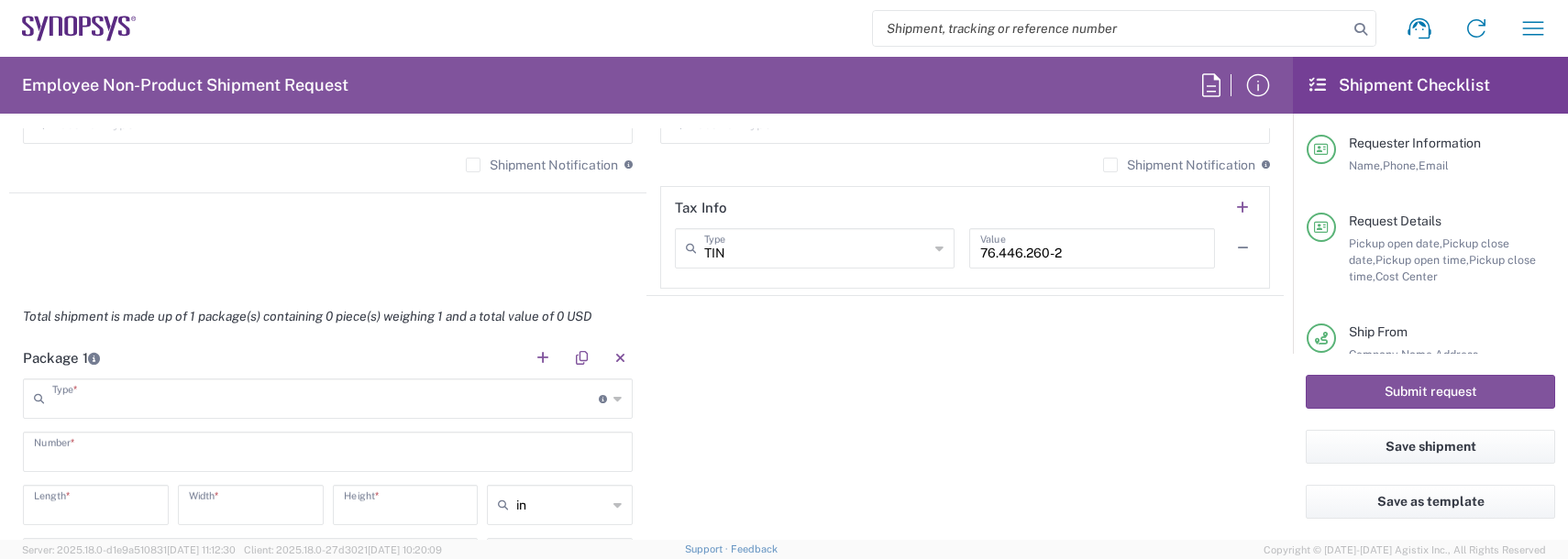
type input "1"
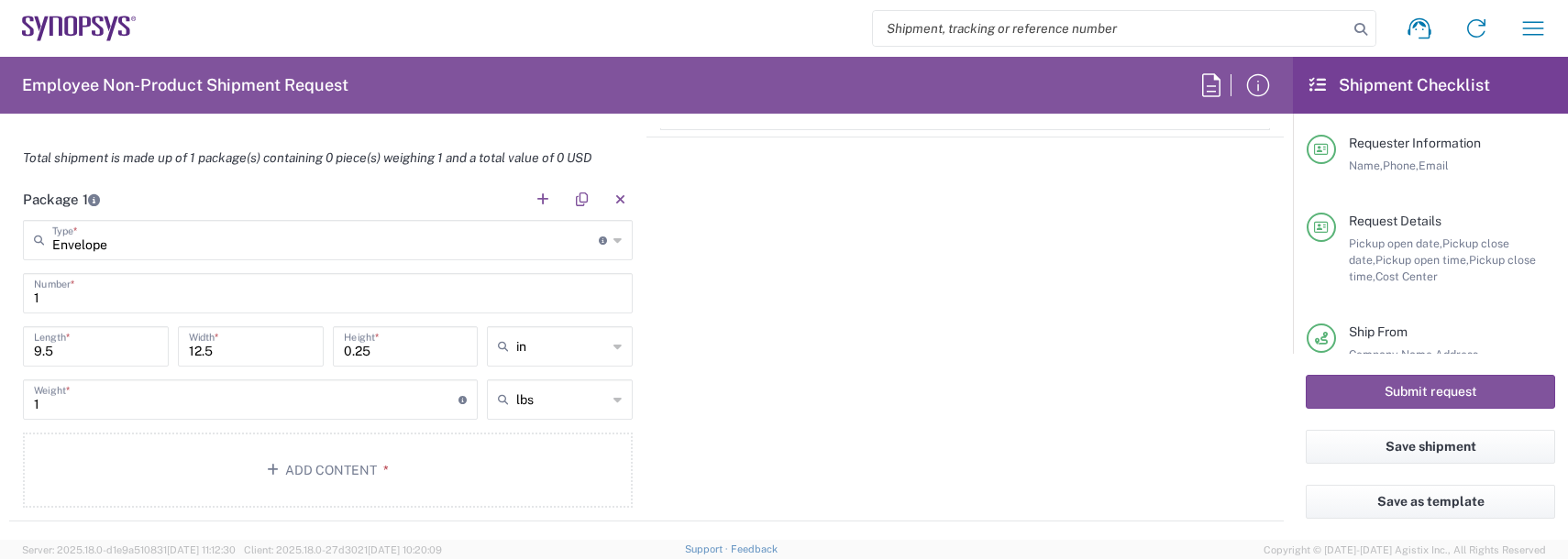
scroll to position [1742, 0]
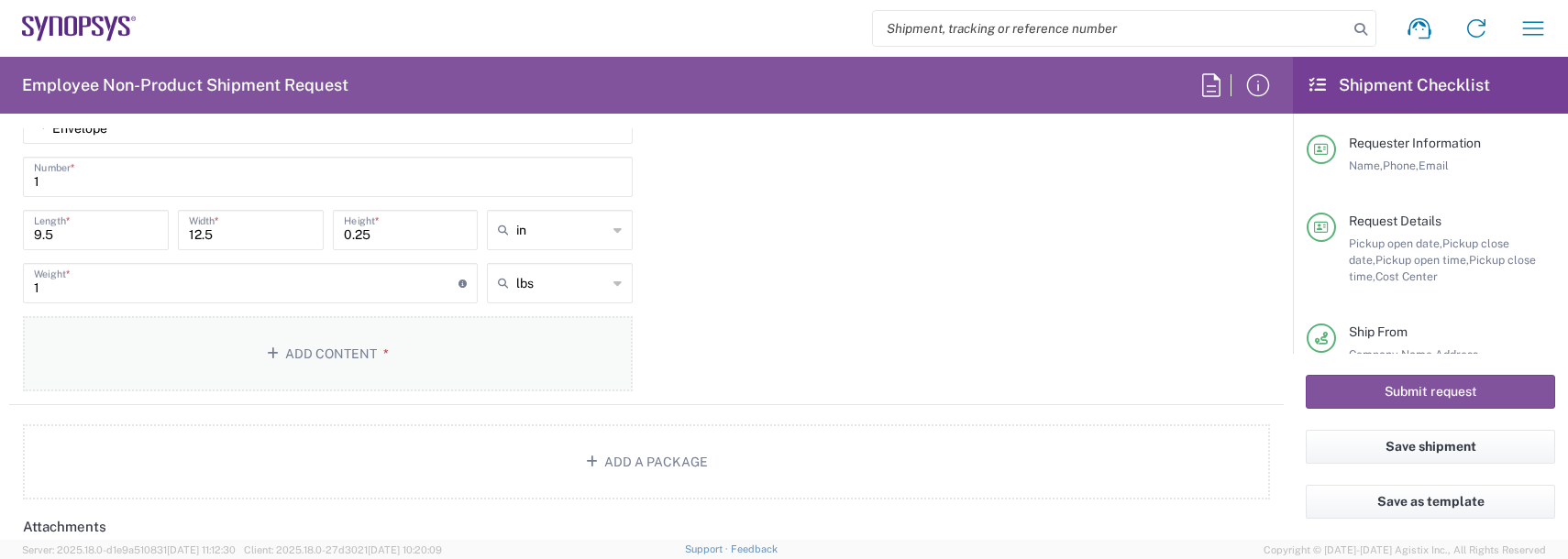
click at [343, 376] on button "Add Content *" at bounding box center [328, 355] width 610 height 76
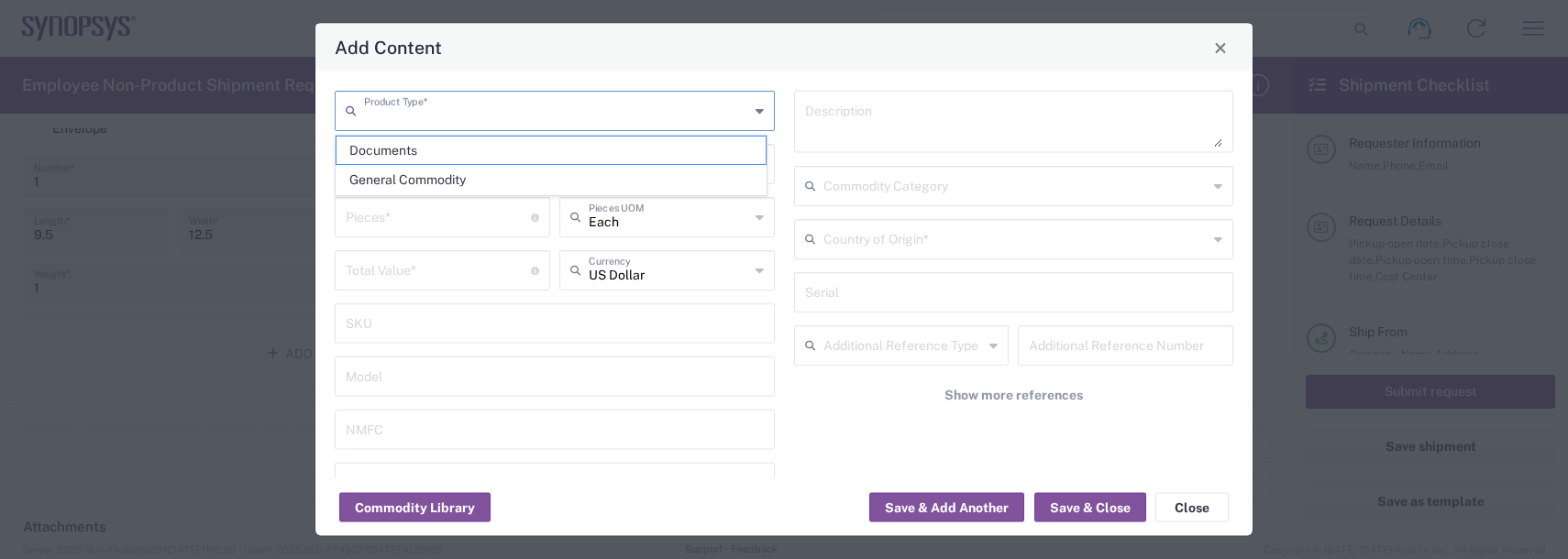
click at [431, 106] on input "text" at bounding box center [556, 110] width 385 height 32
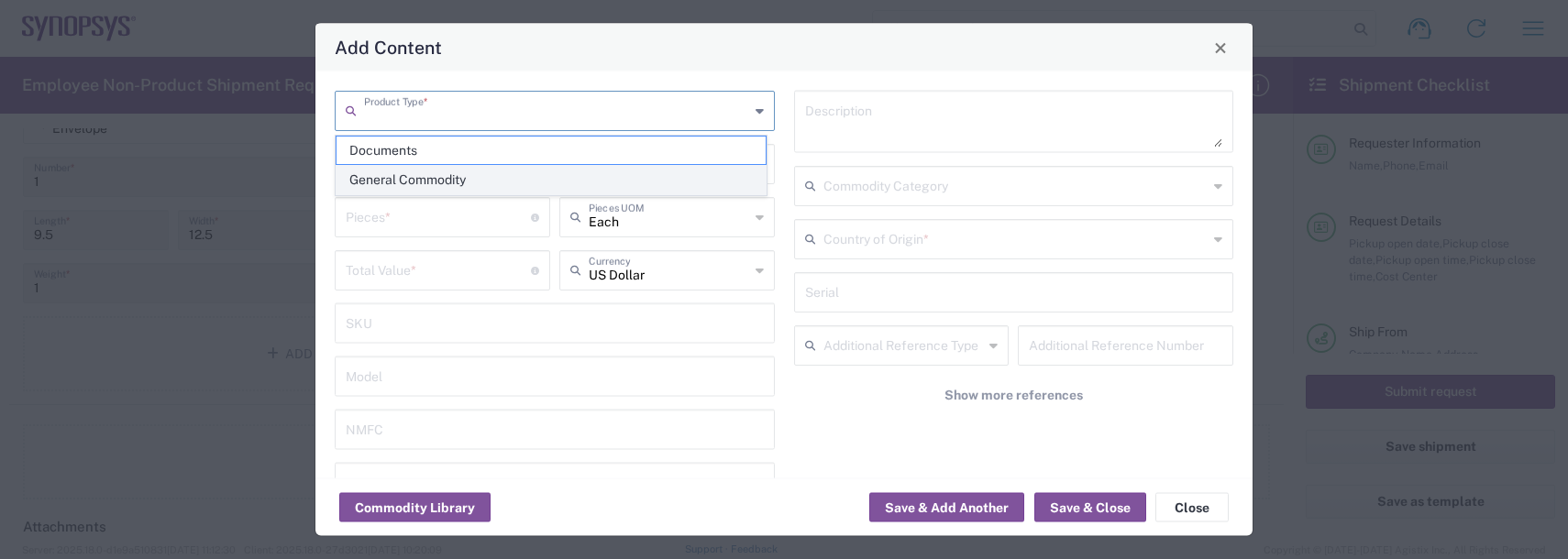
click at [378, 183] on span "General Commodity" at bounding box center [551, 180] width 429 height 29
type input "General Commodity"
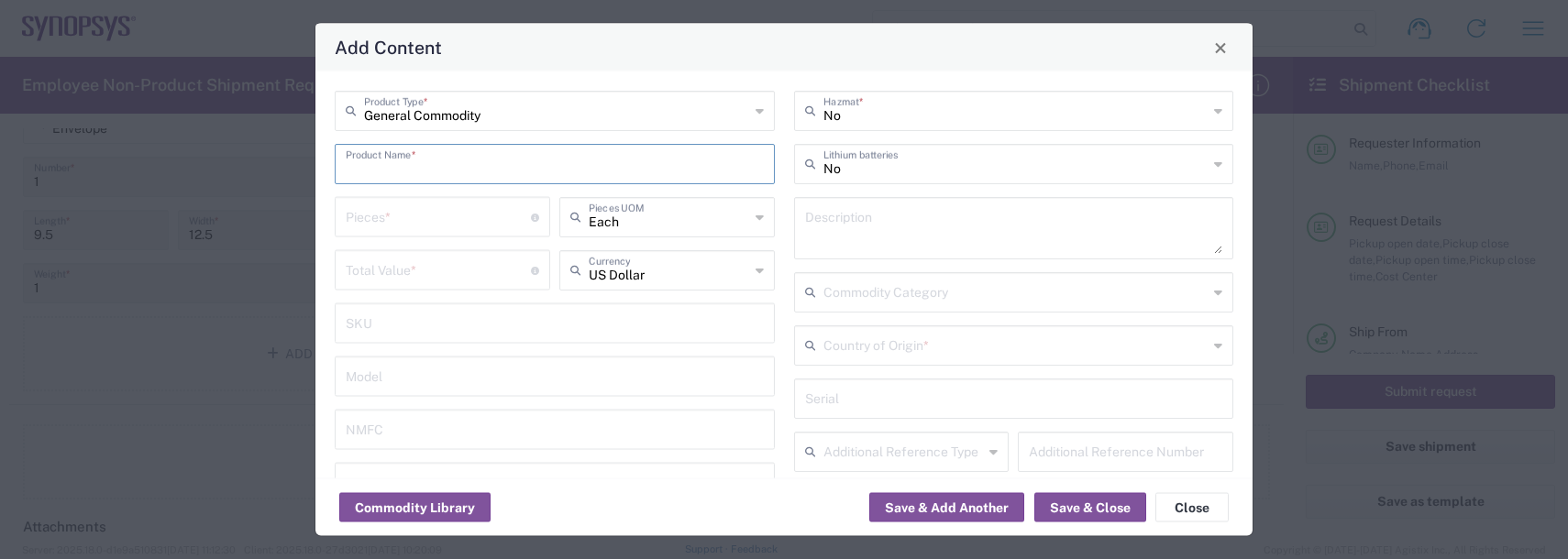
click at [376, 176] on input "text" at bounding box center [554, 162] width 418 height 32
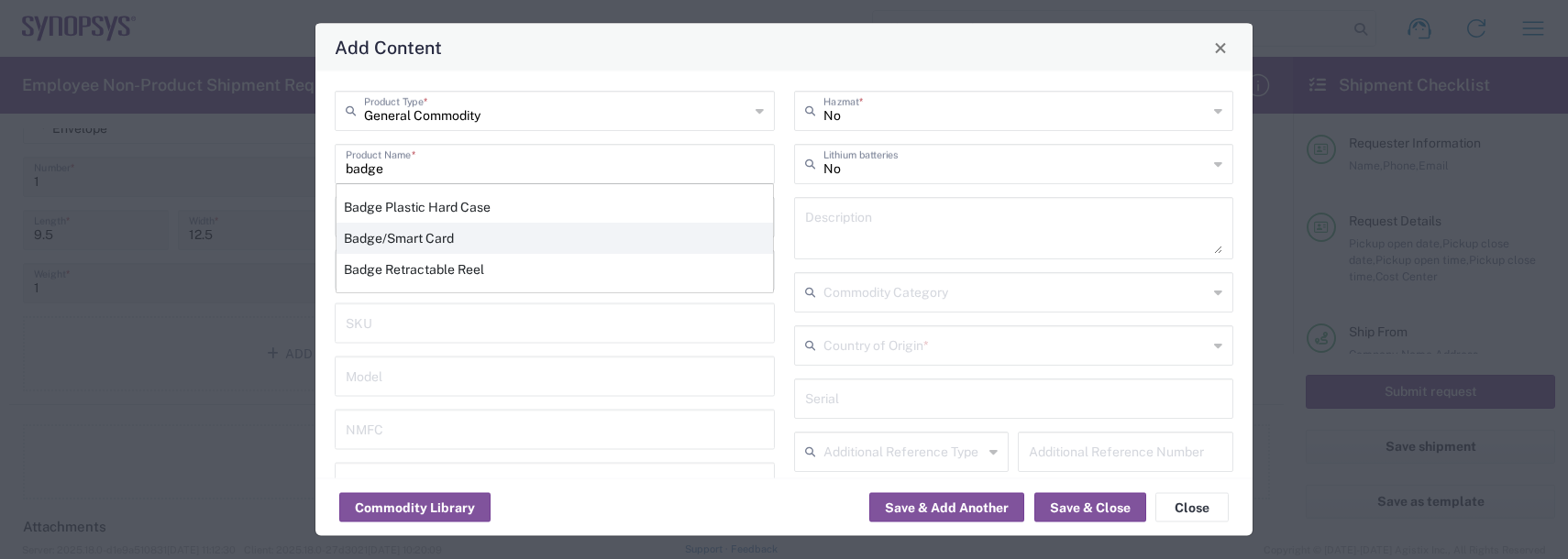
click at [393, 235] on div "Badge/Smart Card" at bounding box center [554, 239] width 436 height 31
type input "Badge/Smart Card"
type input "10.15"
type textarea "Badge/Smart Card"
type input "United States"
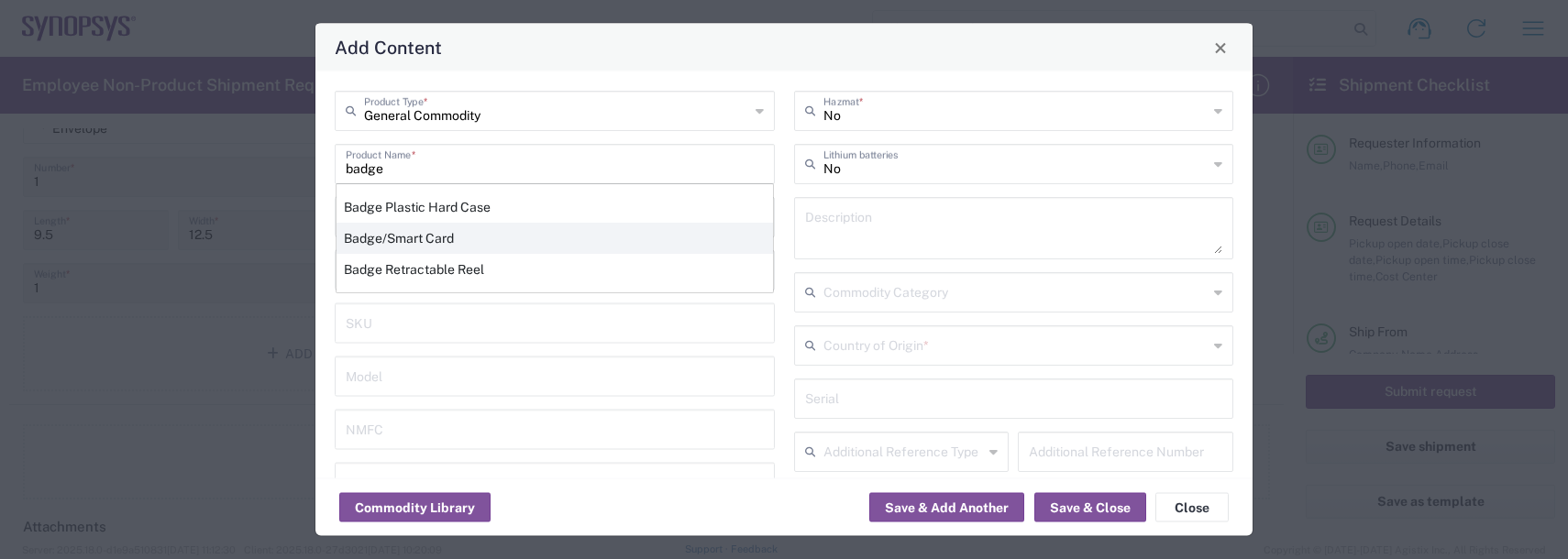
type input "8523.52.0090"
type input "BIS"
type input "EAR99"
type input "NLR - No License Required"
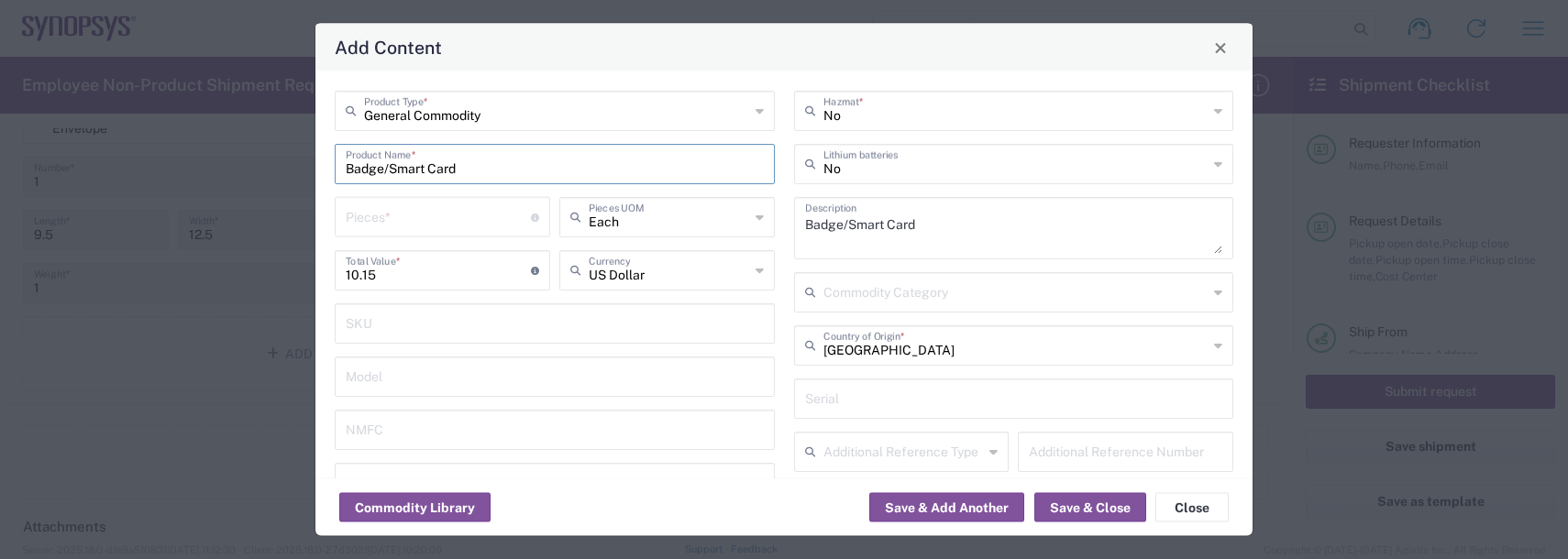
click at [389, 217] on input "number" at bounding box center [437, 215] width 185 height 32
type input "1"
drag, startPoint x: 940, startPoint y: 508, endPoint x: 926, endPoint y: 493, distance: 20.5
click at [926, 494] on button "Save & Add Another" at bounding box center [947, 508] width 155 height 29
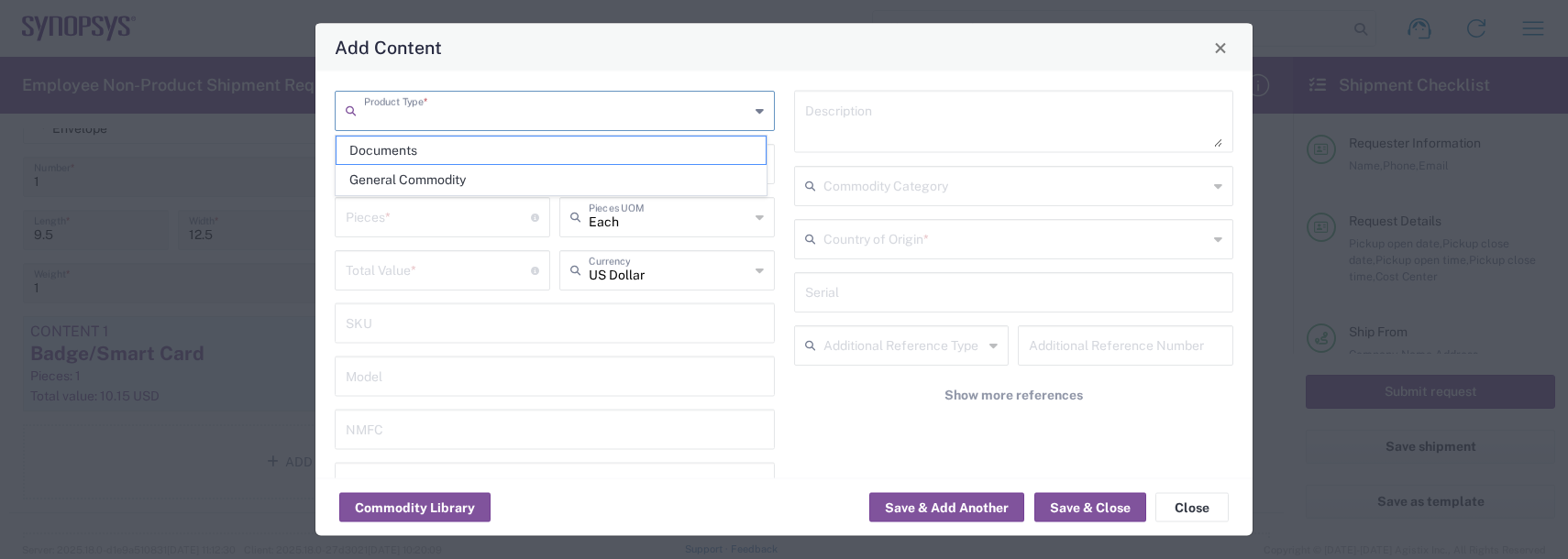
click at [428, 103] on input "text" at bounding box center [556, 110] width 385 height 32
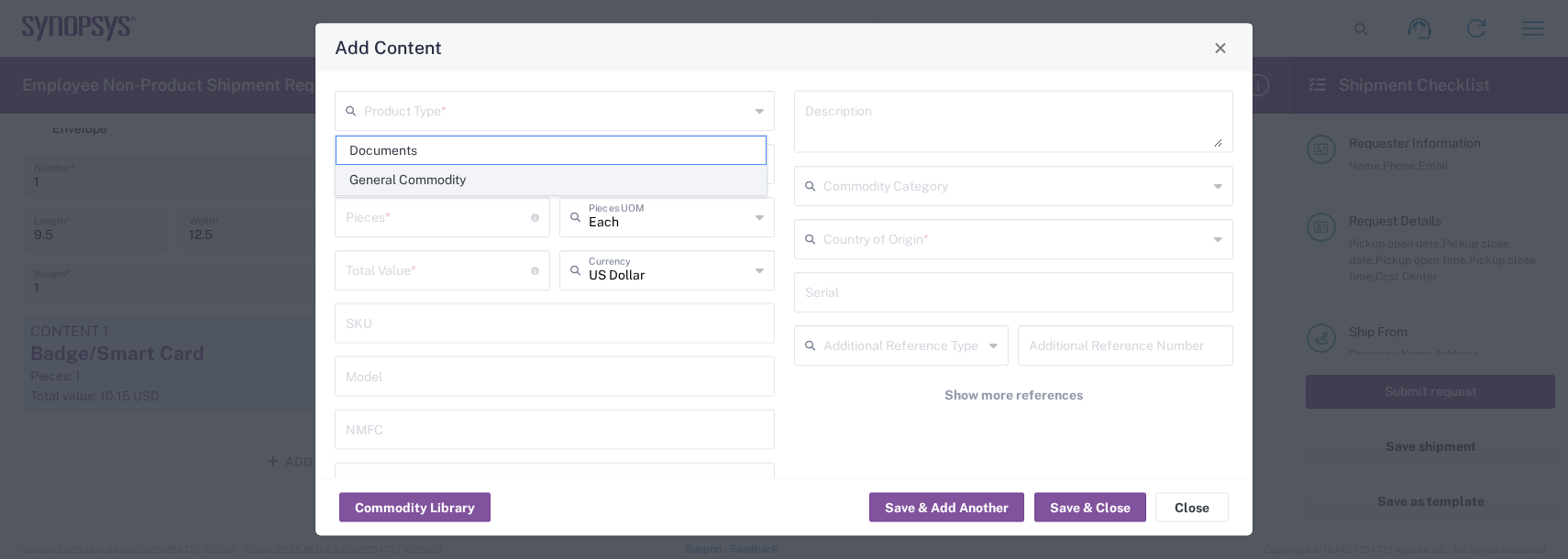
click at [417, 170] on span "General Commodity" at bounding box center [551, 180] width 429 height 29
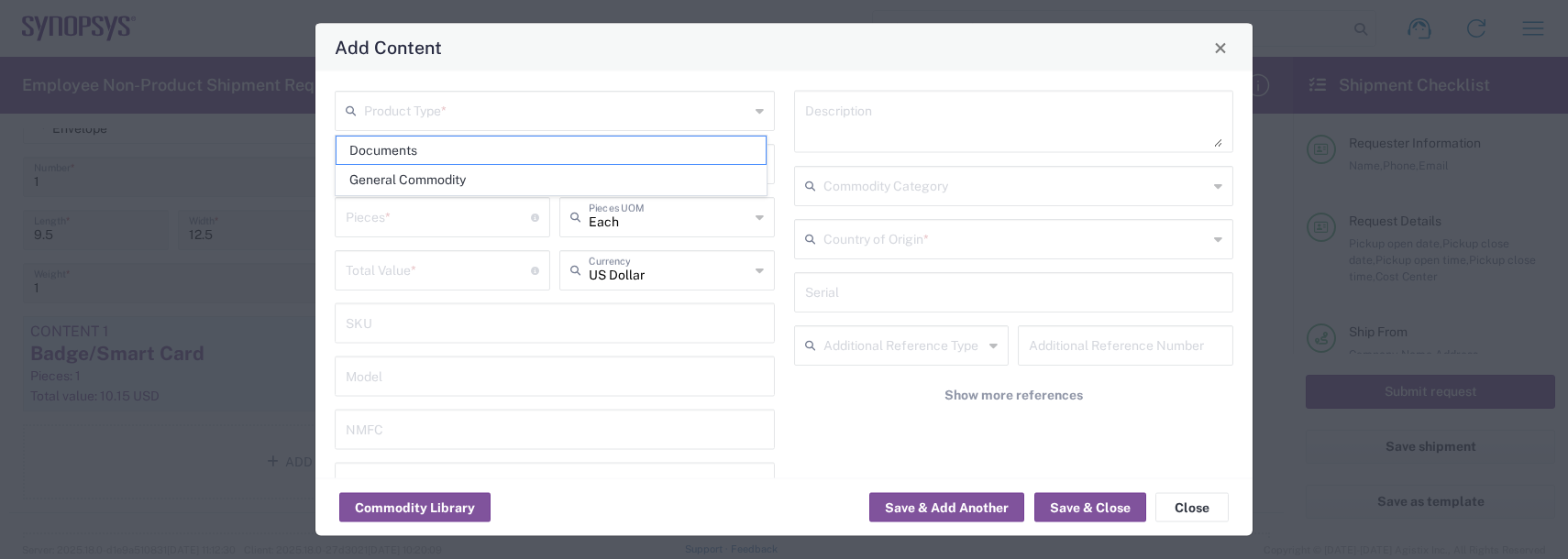
type input "General Commodity"
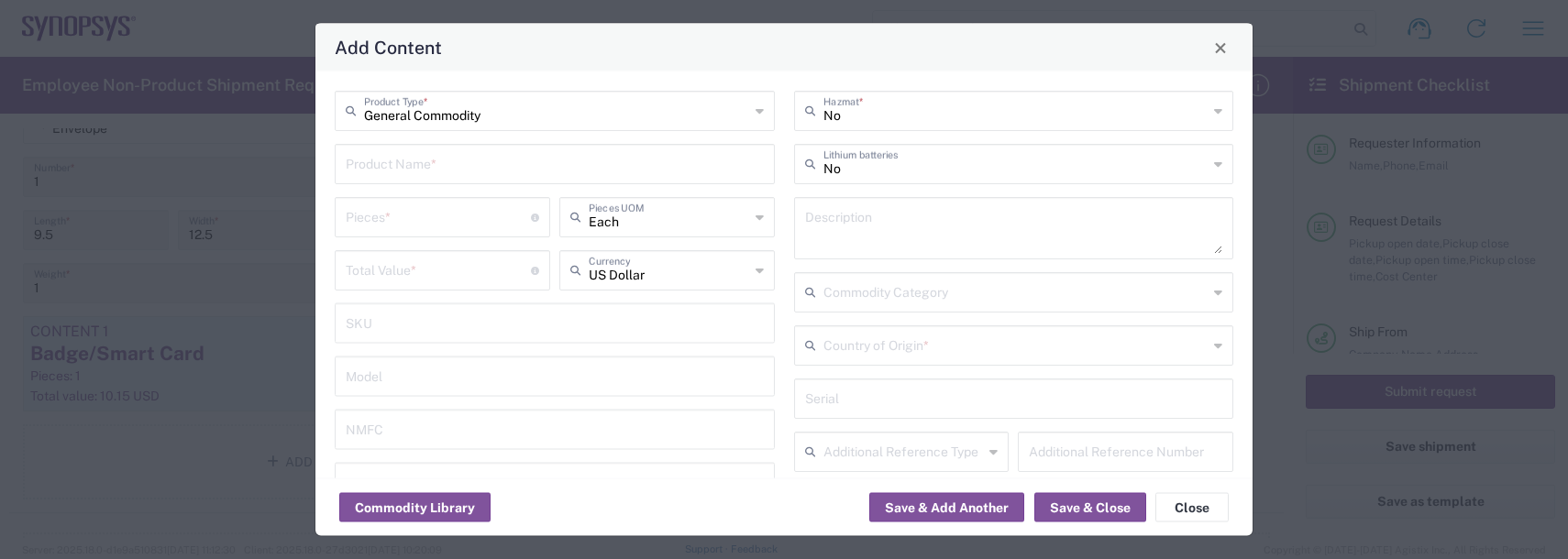
click at [412, 164] on input "text" at bounding box center [554, 162] width 418 height 32
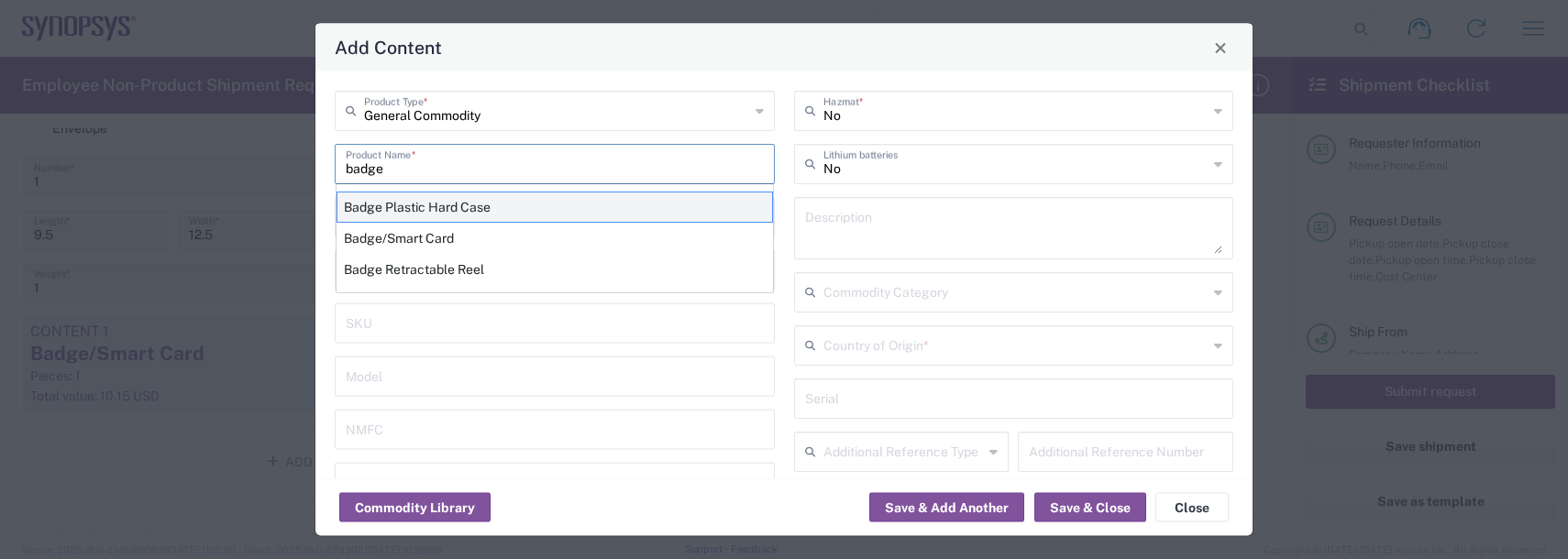
click at [415, 206] on div "Badge Plastic Hard Case" at bounding box center [554, 207] width 436 height 31
type input "Badge Plastic Hard Case"
type input "1.25"
type textarea "Badge Plastic Hard Case"
type input "United States"
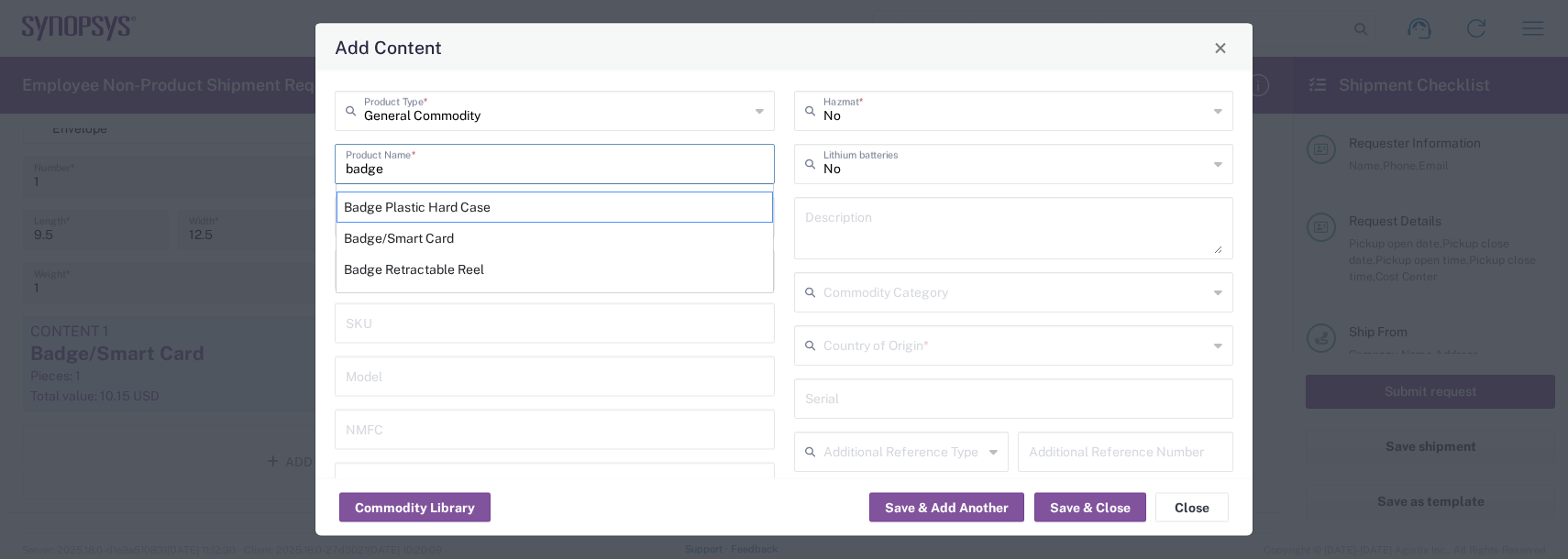
type input "4202.32.0000"
type input "BIS"
type input "EAR99"
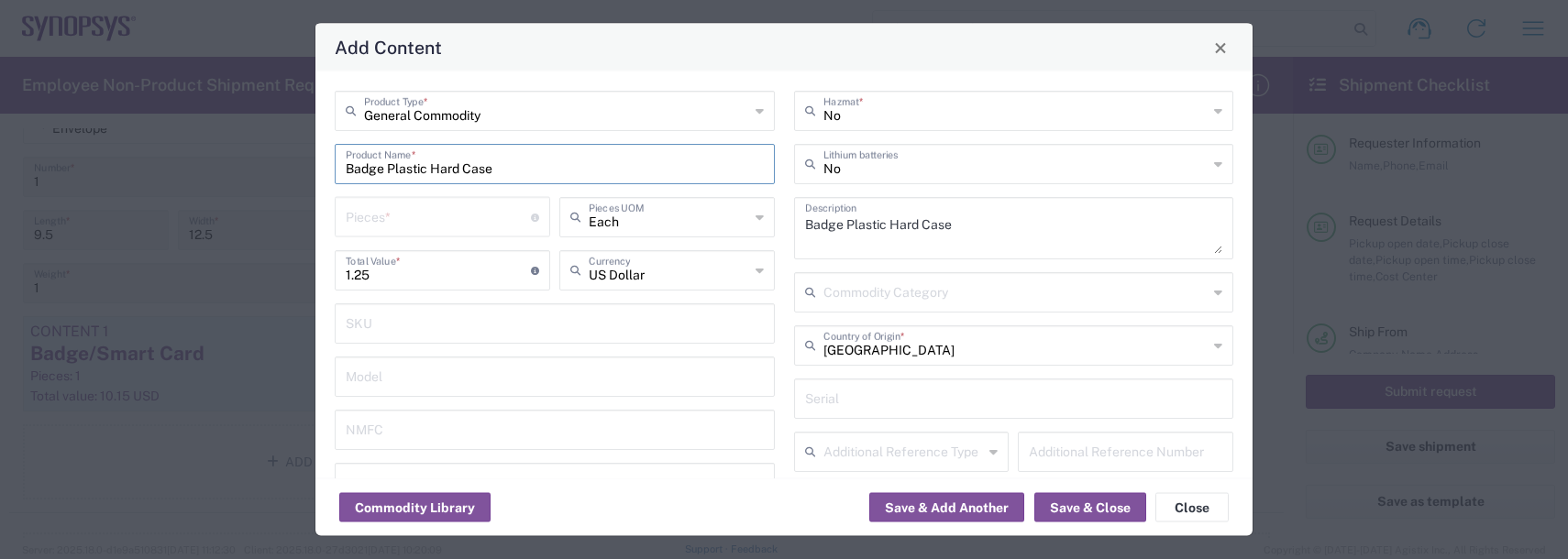
type input "NLR - No License Required"
click at [415, 206] on input "number" at bounding box center [437, 215] width 185 height 32
type input "1"
click at [953, 507] on button "Save & Add Another" at bounding box center [947, 508] width 155 height 29
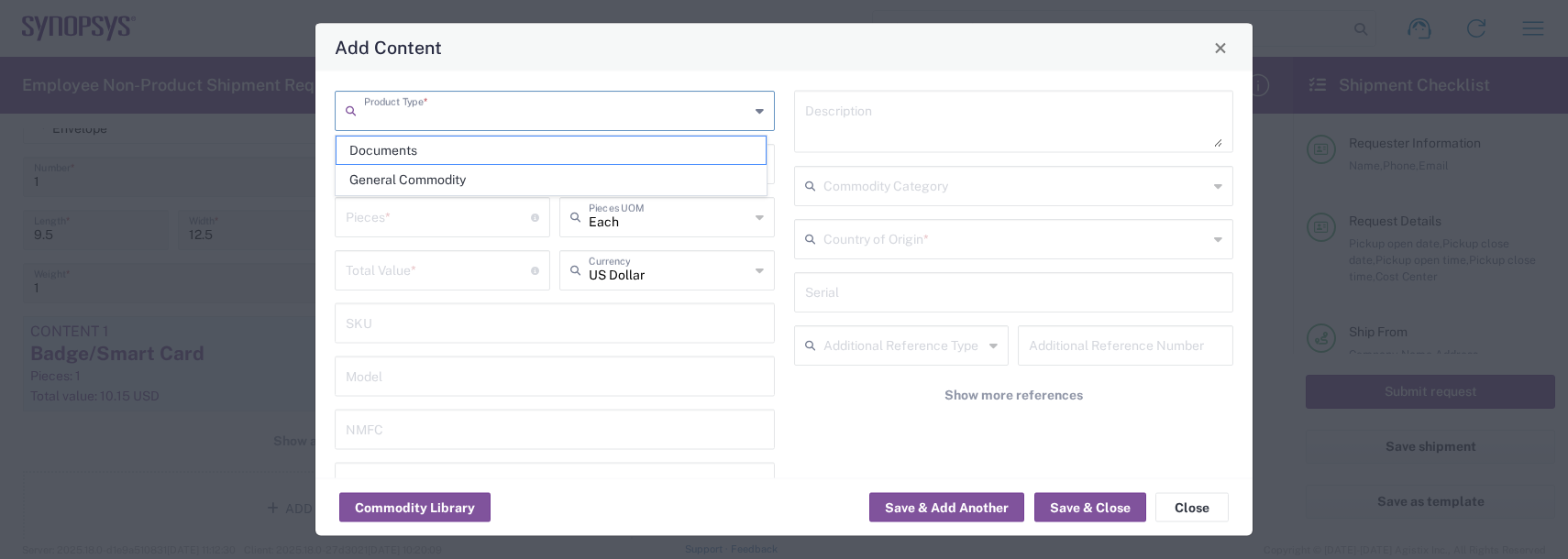
click at [432, 123] on input "text" at bounding box center [556, 110] width 385 height 32
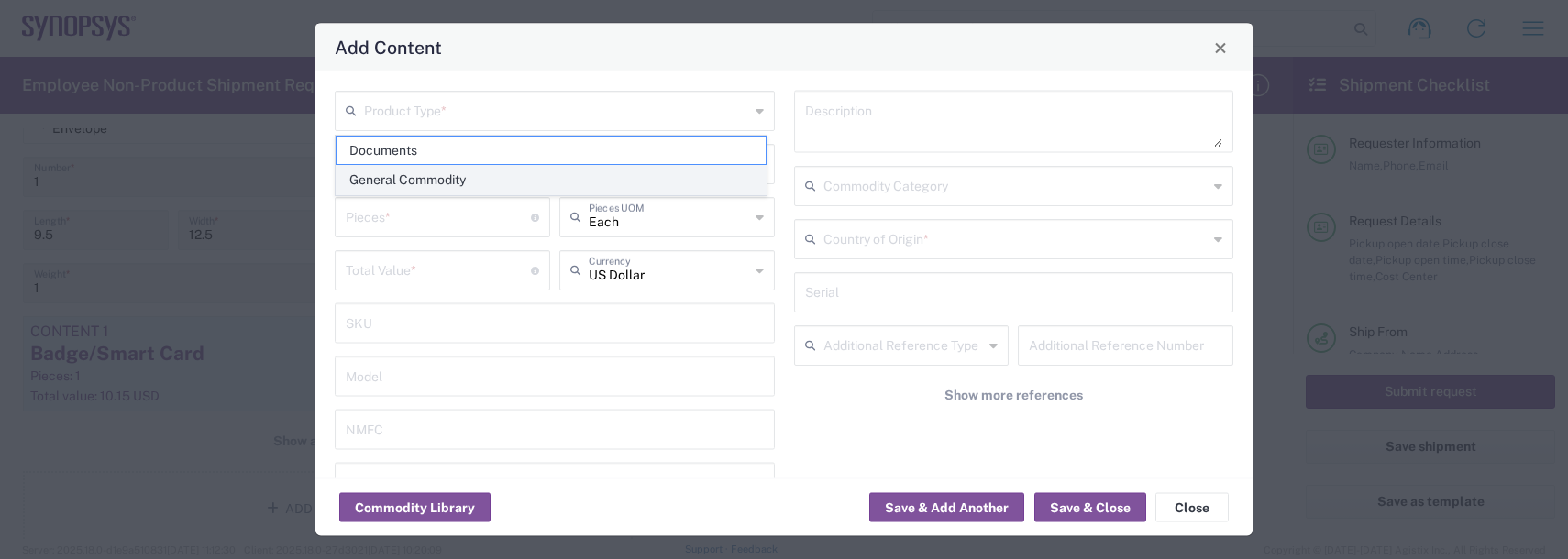
click at [417, 177] on span "General Commodity" at bounding box center [551, 180] width 429 height 29
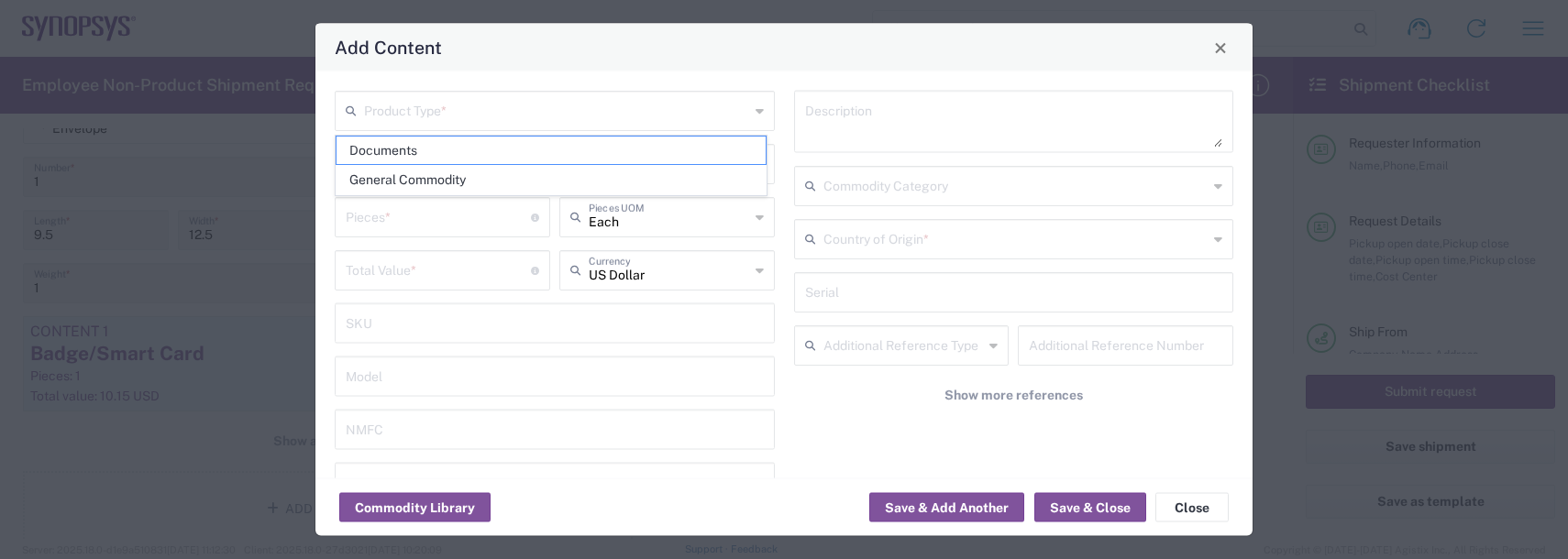
type input "General Commodity"
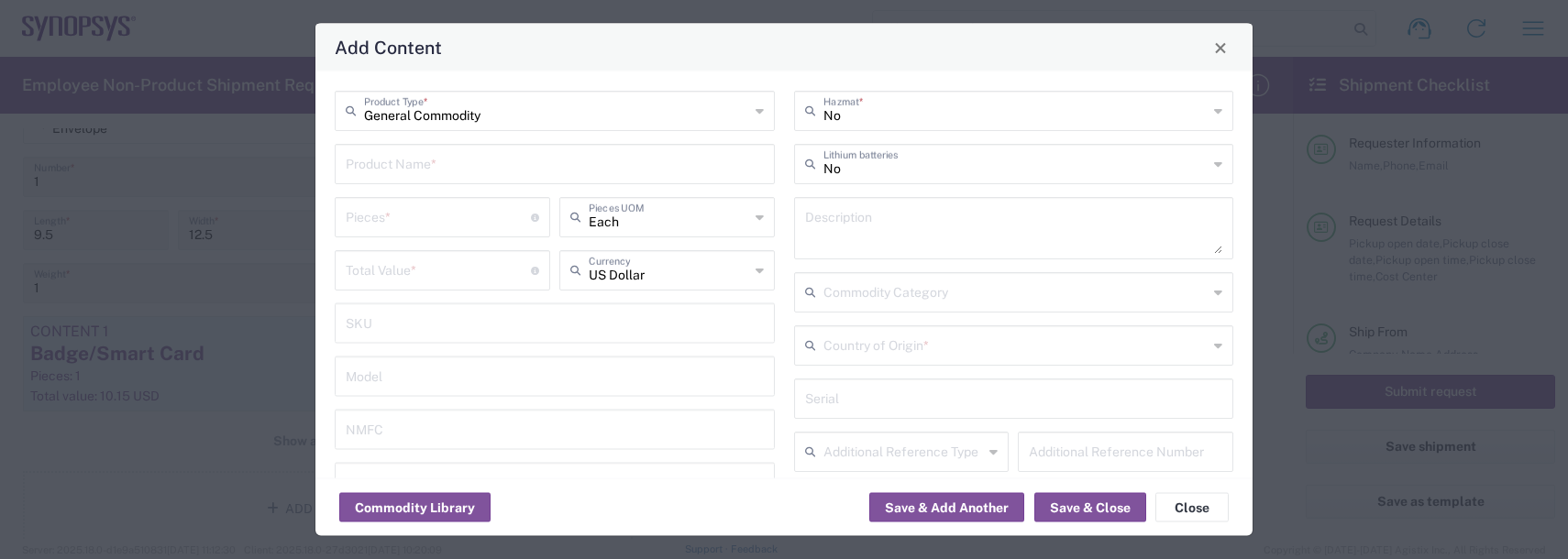
click at [390, 162] on input "text" at bounding box center [554, 162] width 418 height 32
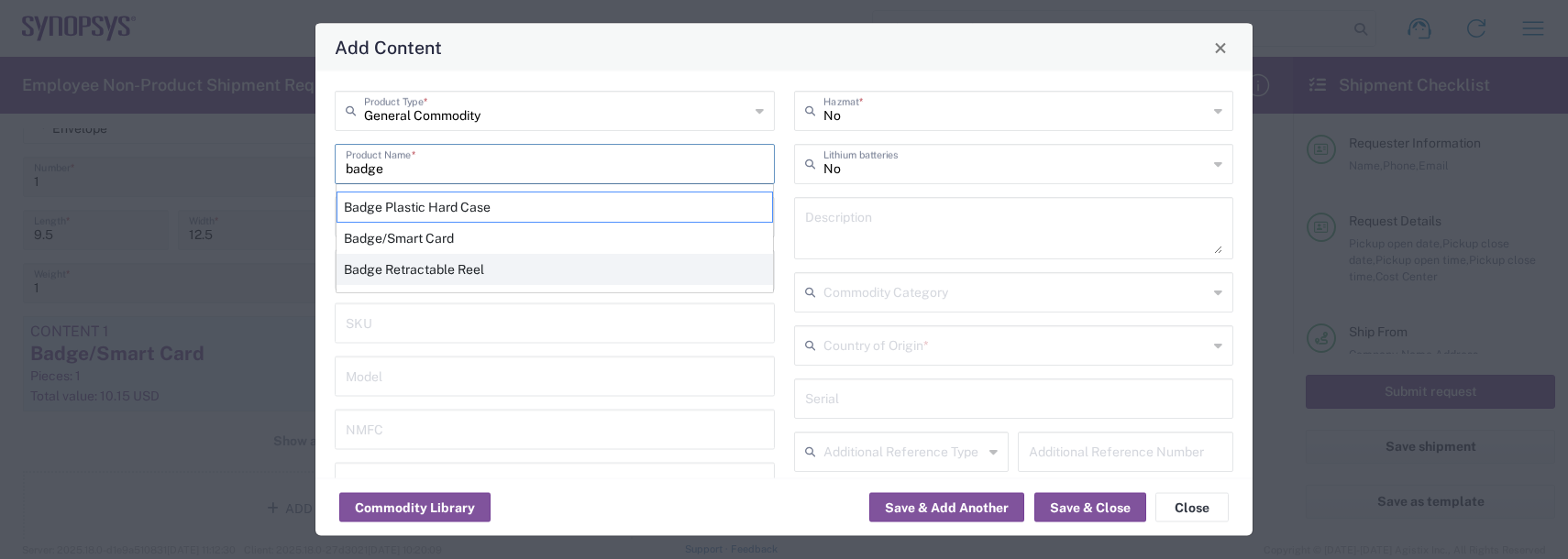
click at [436, 261] on div "Badge Retractable Reel" at bounding box center [554, 270] width 436 height 31
type input "Badge Retractable Reel"
type input "1.85"
type textarea "Badge Retractable Reel"
type input "United States"
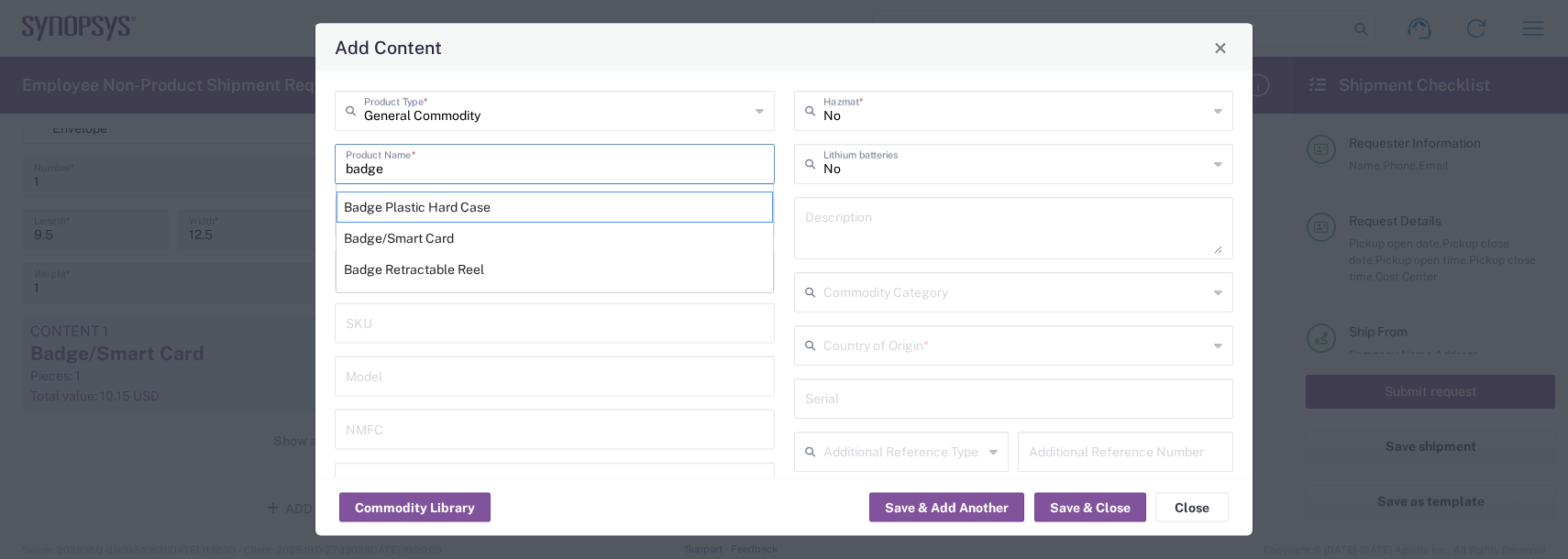
type input "7326.90.8695"
type input "BIS"
type input "EAR99"
type input "7326.90.9010"
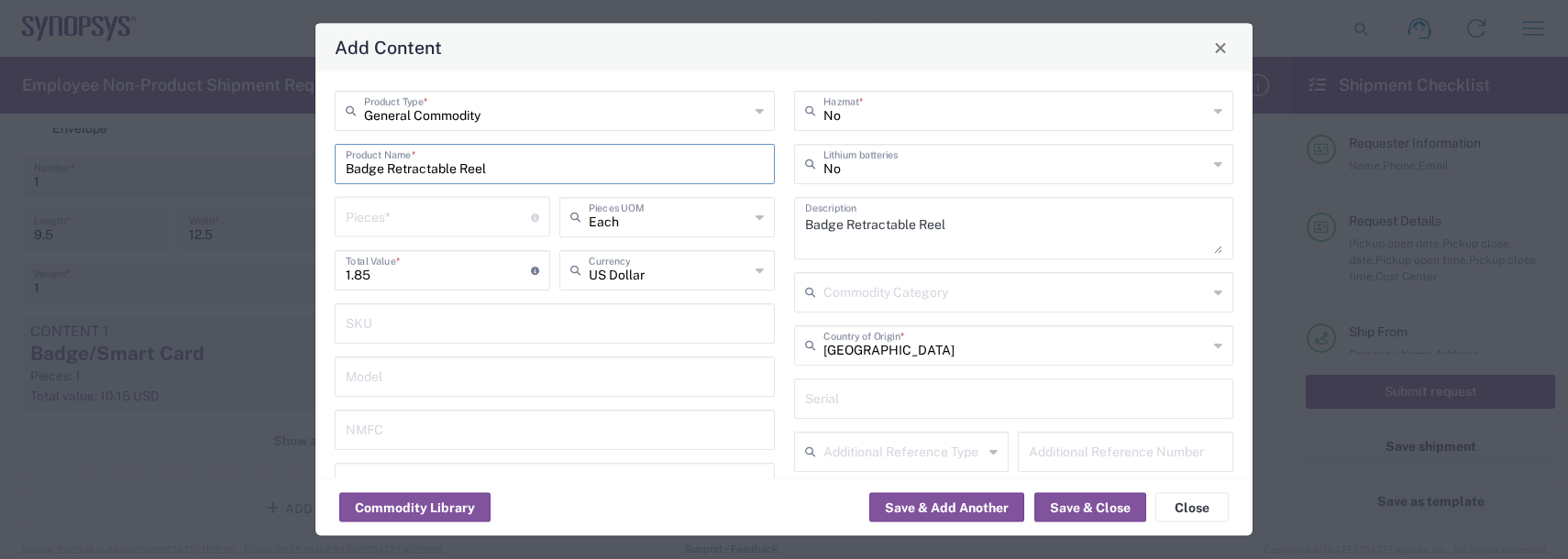
type input "NLR - No License Required"
click at [389, 220] on input "number" at bounding box center [437, 215] width 185 height 32
type input "1"
click at [1069, 505] on button "Save & Close" at bounding box center [1089, 508] width 111 height 29
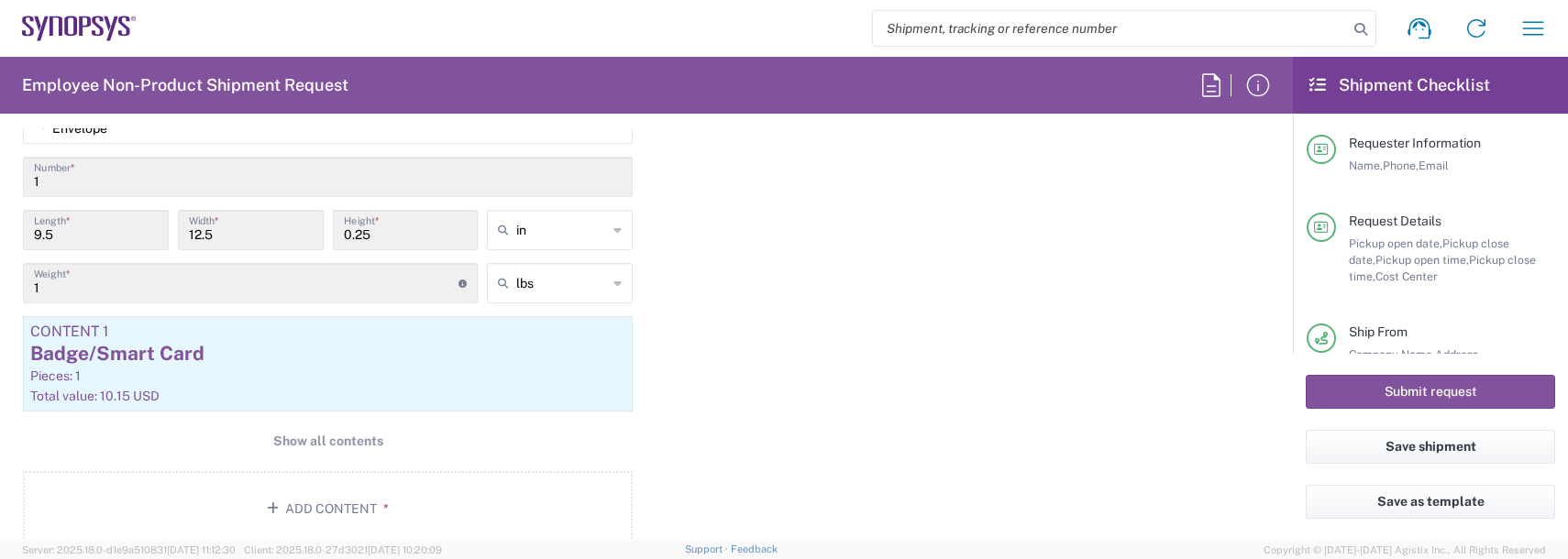
click at [990, 368] on div "Package 1 Envelope Type * Material used to package goods Bale(s) Basket(s) Bolt…" at bounding box center [646, 311] width 1274 height 498
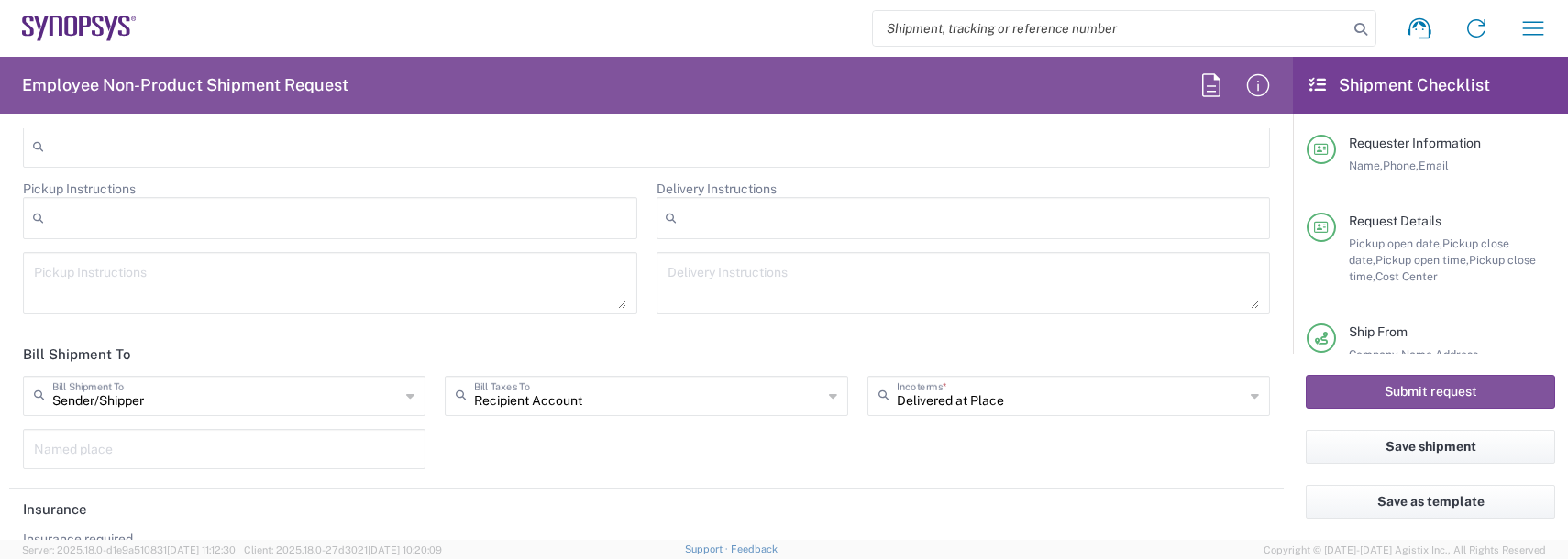
scroll to position [2659, 0]
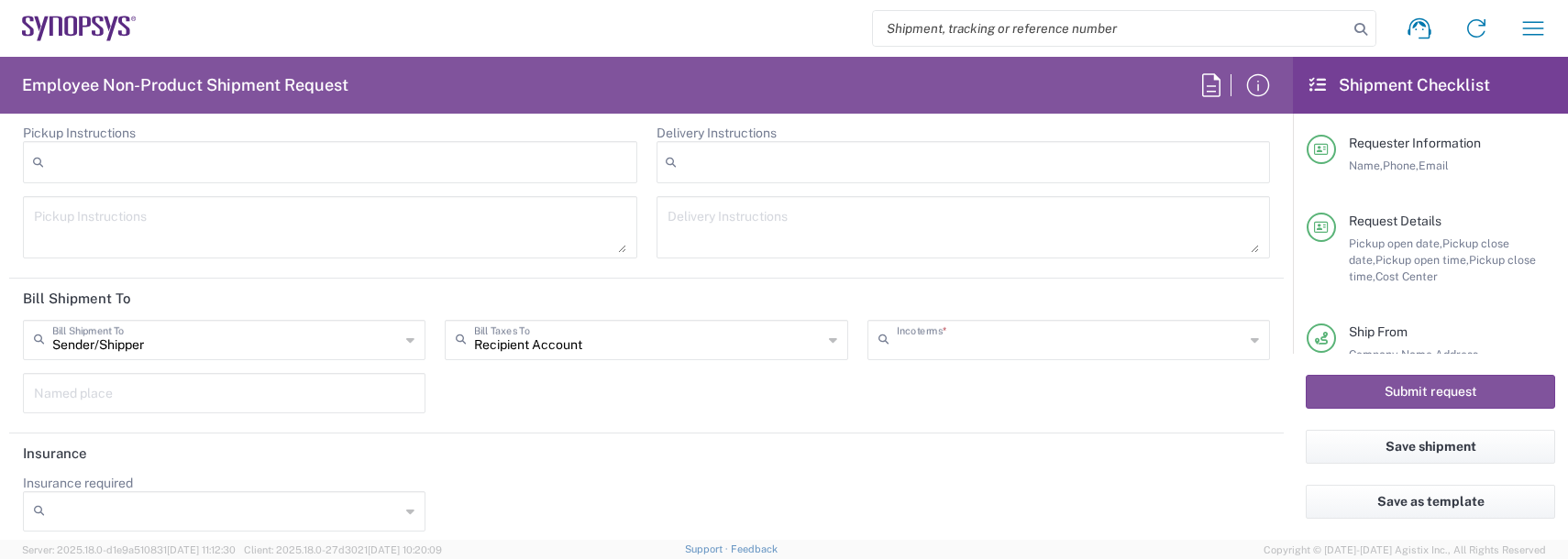
click at [979, 332] on input "text" at bounding box center [1070, 338] width 347 height 32
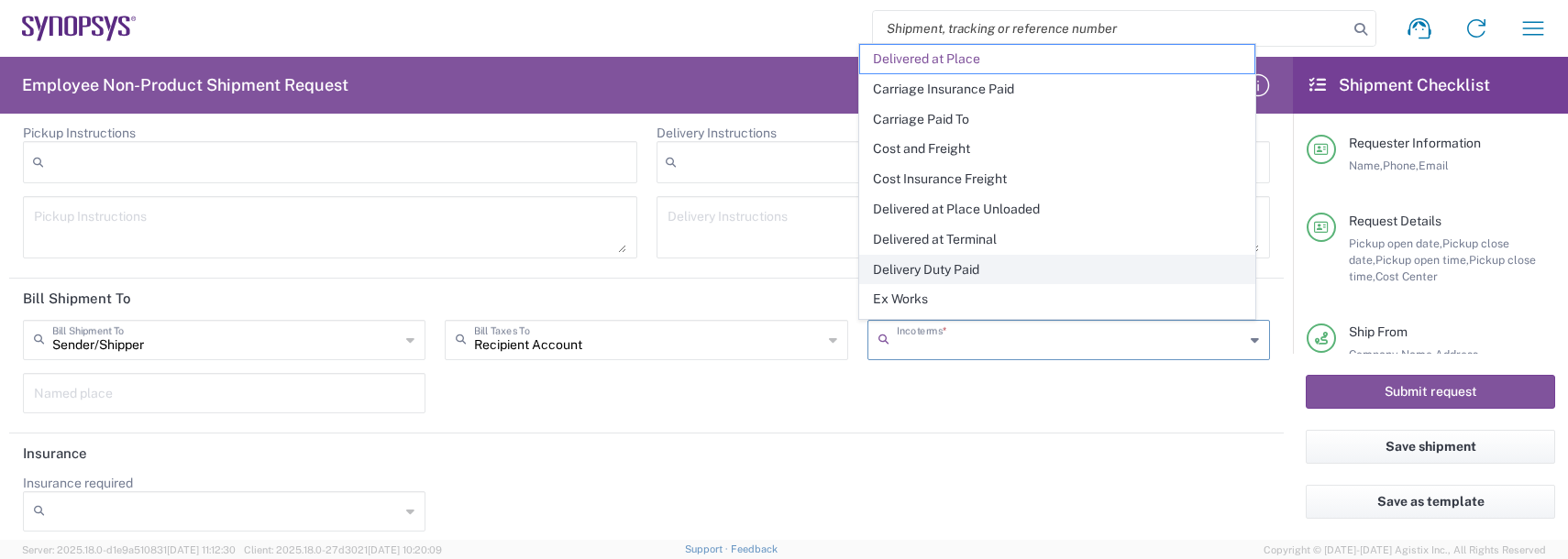
click at [950, 273] on span "Delivery Duty Paid" at bounding box center [1057, 270] width 394 height 29
type input "Sender/Shipper"
type input "Delivery Duty Paid"
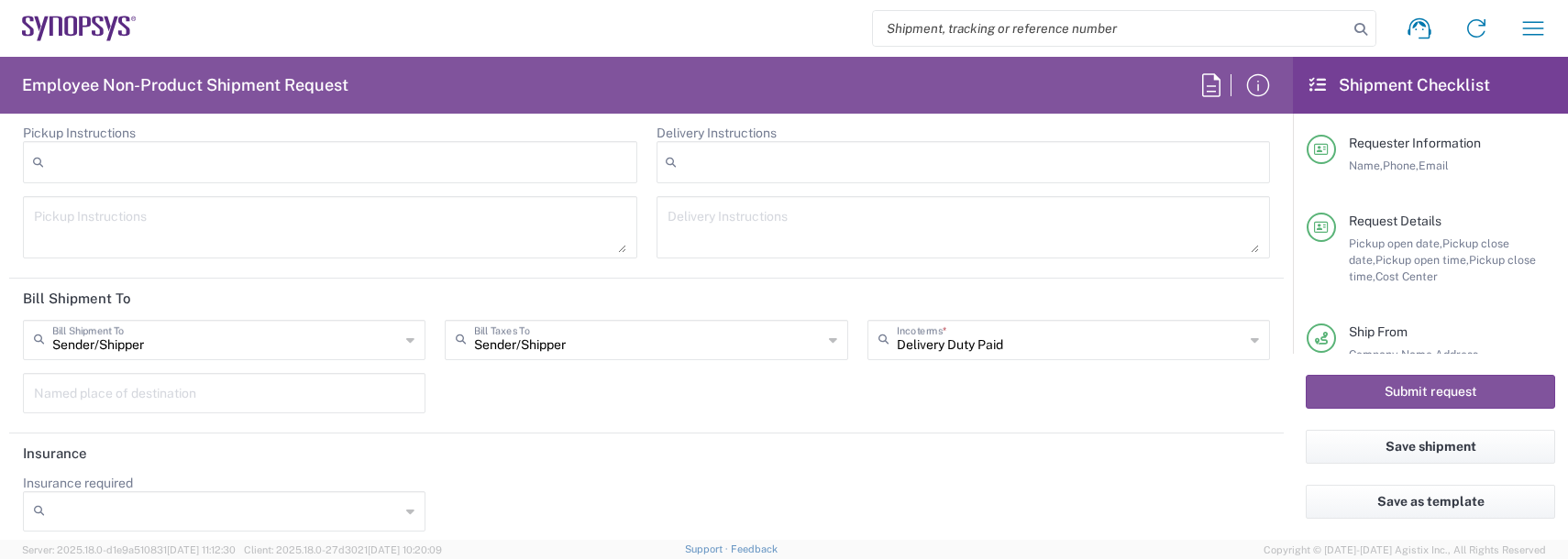
click at [816, 456] on header "Insurance" at bounding box center [646, 454] width 1274 height 41
click at [1333, 385] on button "Submit request" at bounding box center [1430, 391] width 250 height 34
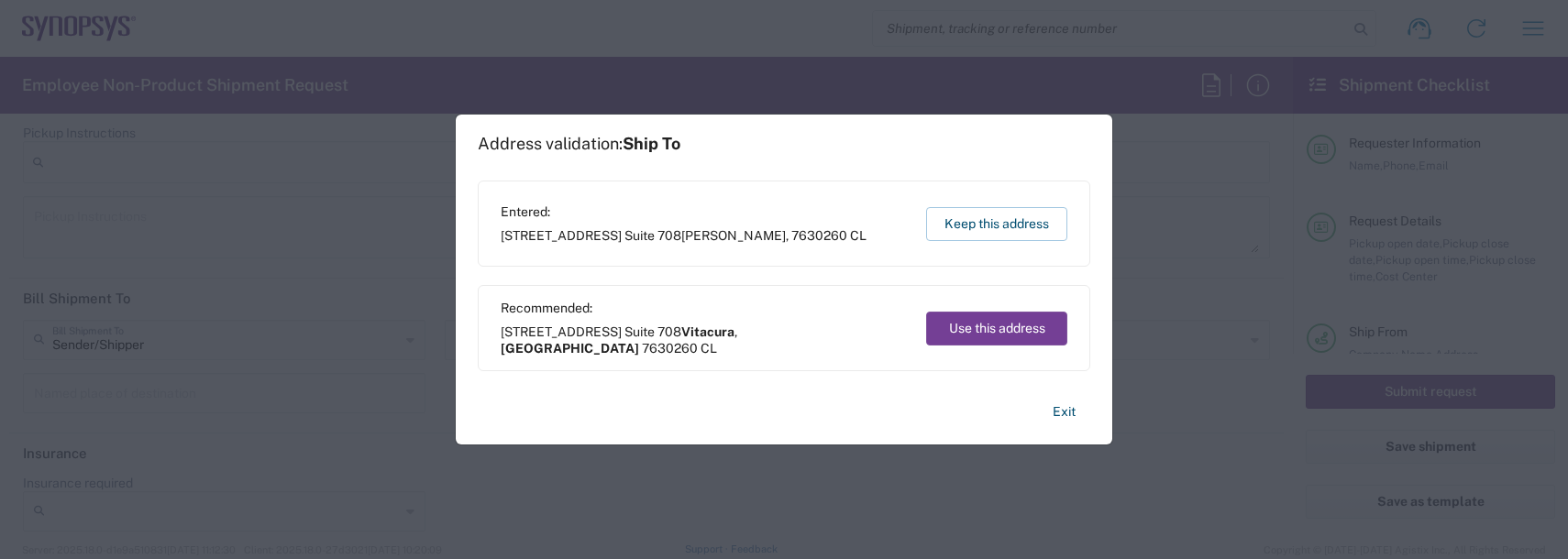
click at [1002, 334] on button "Use this address" at bounding box center [996, 329] width 141 height 34
type input "Vitacura"
type input "Región Metropolitana"
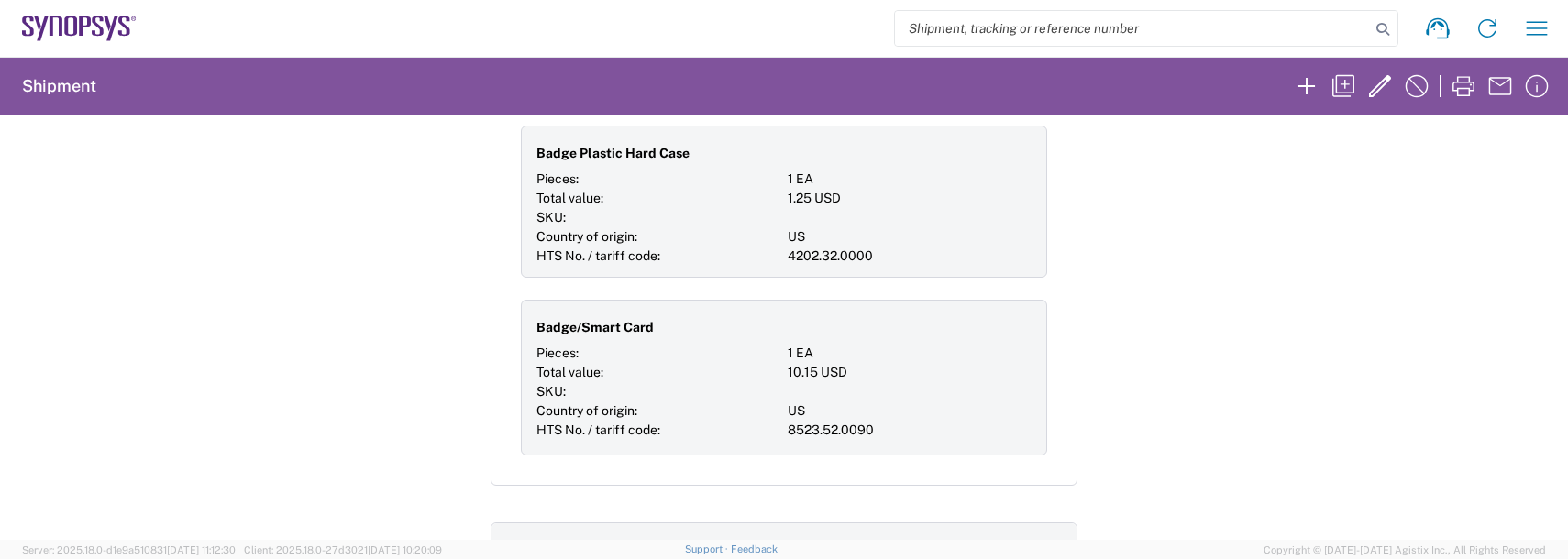
scroll to position [1376, 0]
